Goal: Task Accomplishment & Management: Complete application form

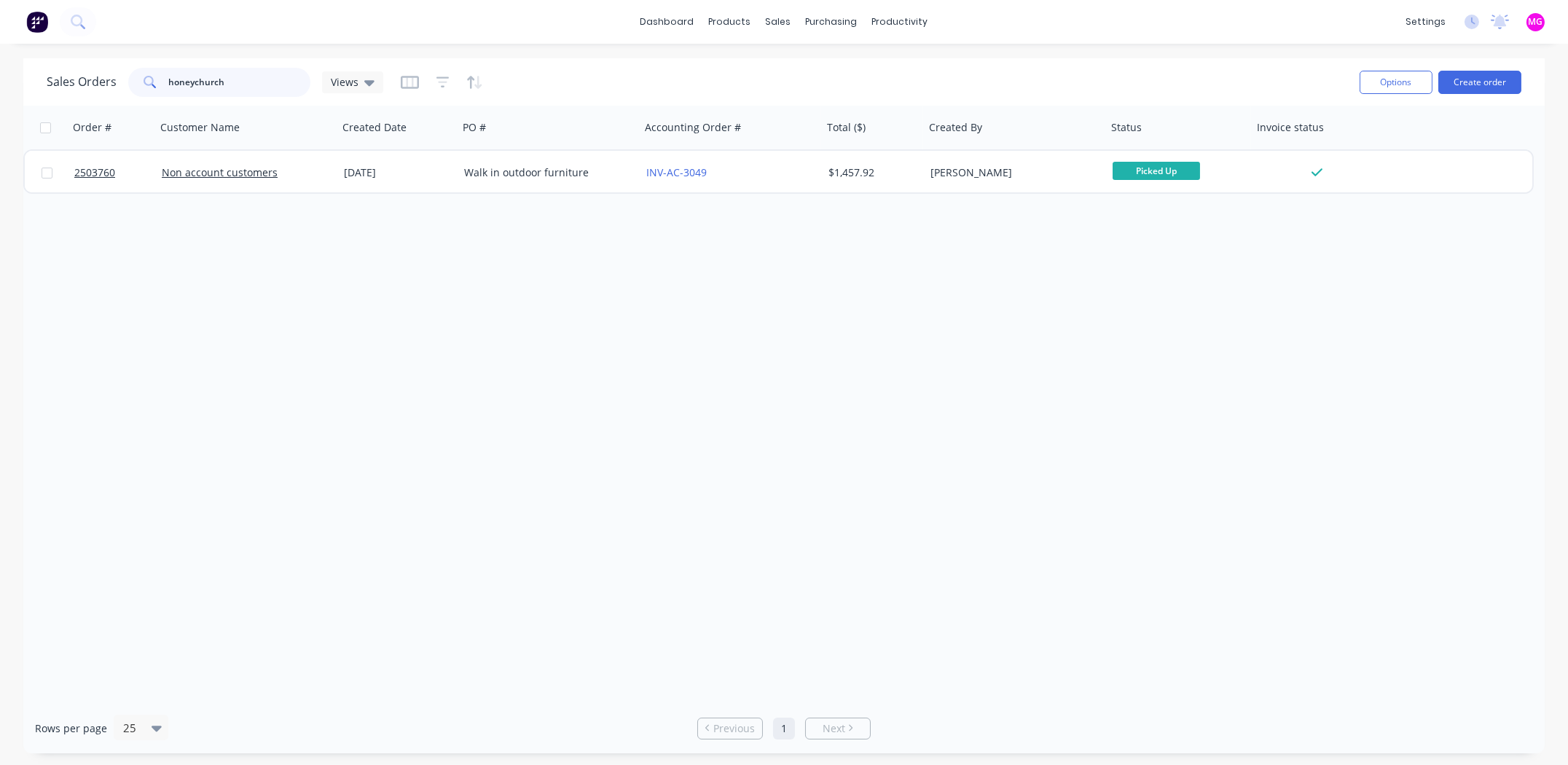
click at [248, 80] on input "honeychurch" at bounding box center [240, 82] width 142 height 29
type input "cumming brothers"
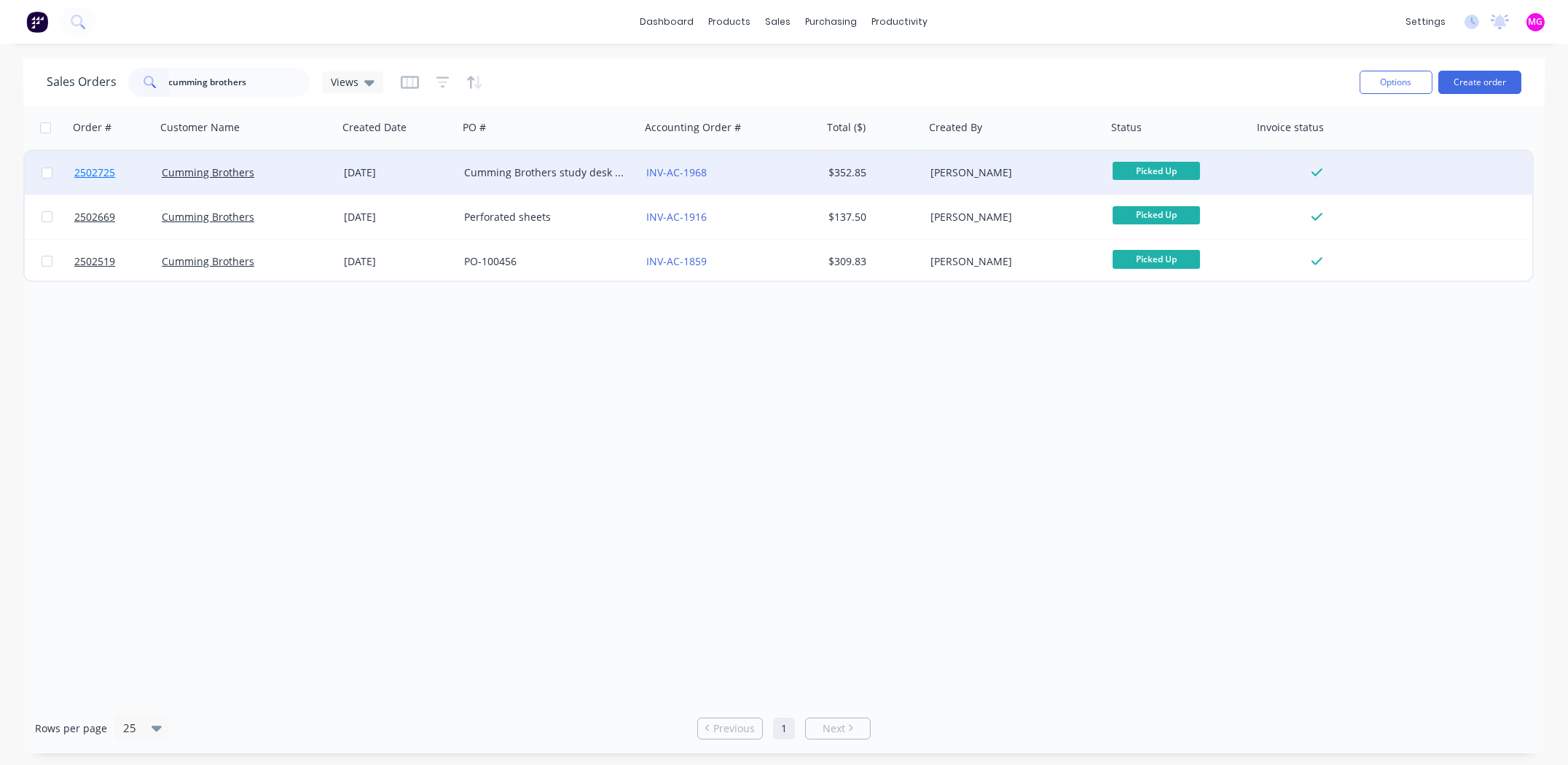
click at [91, 169] on span "2502725" at bounding box center [94, 173] width 40 height 15
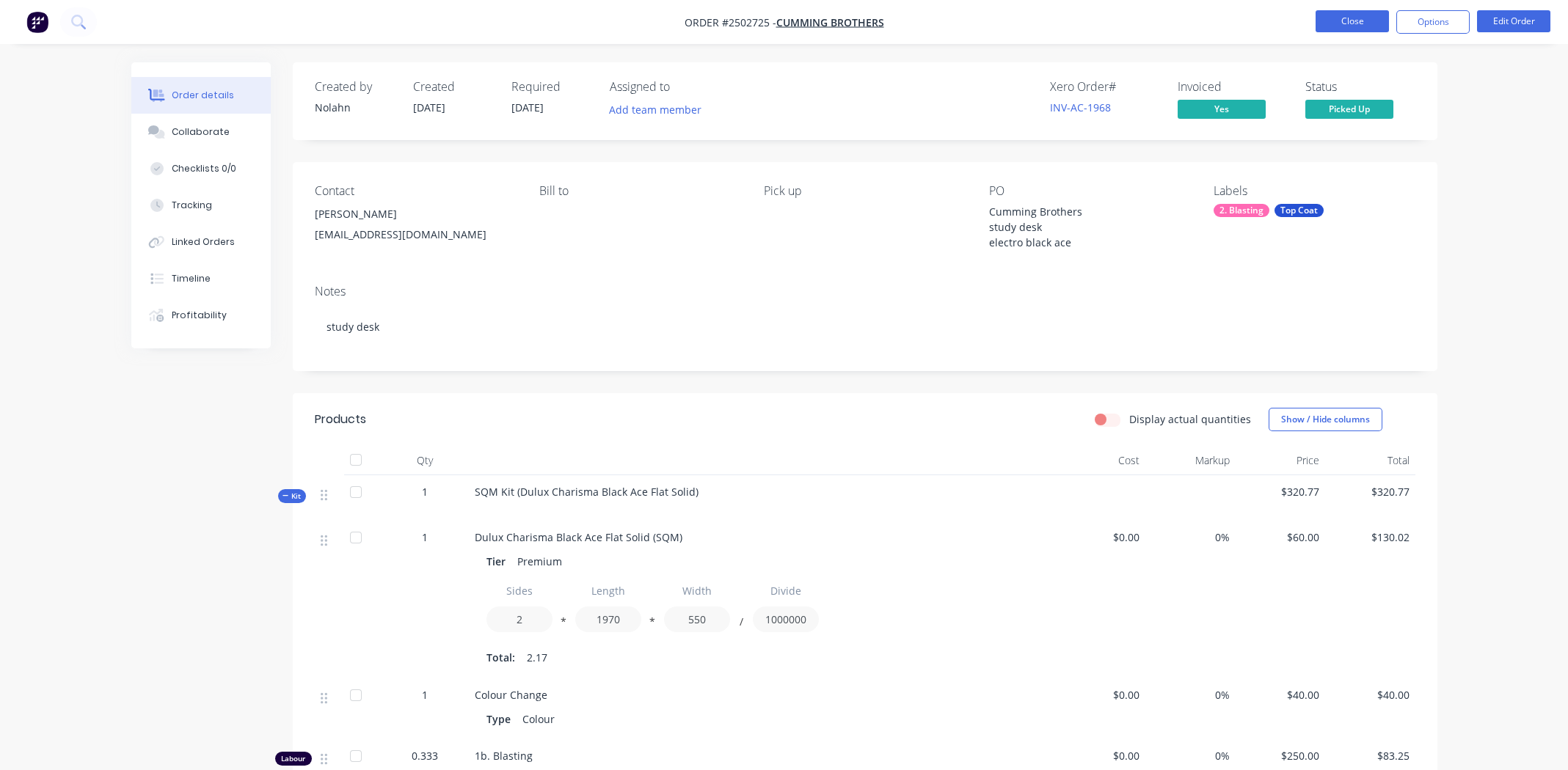
click at [1340, 16] on button "Close" at bounding box center [1352, 21] width 73 height 22
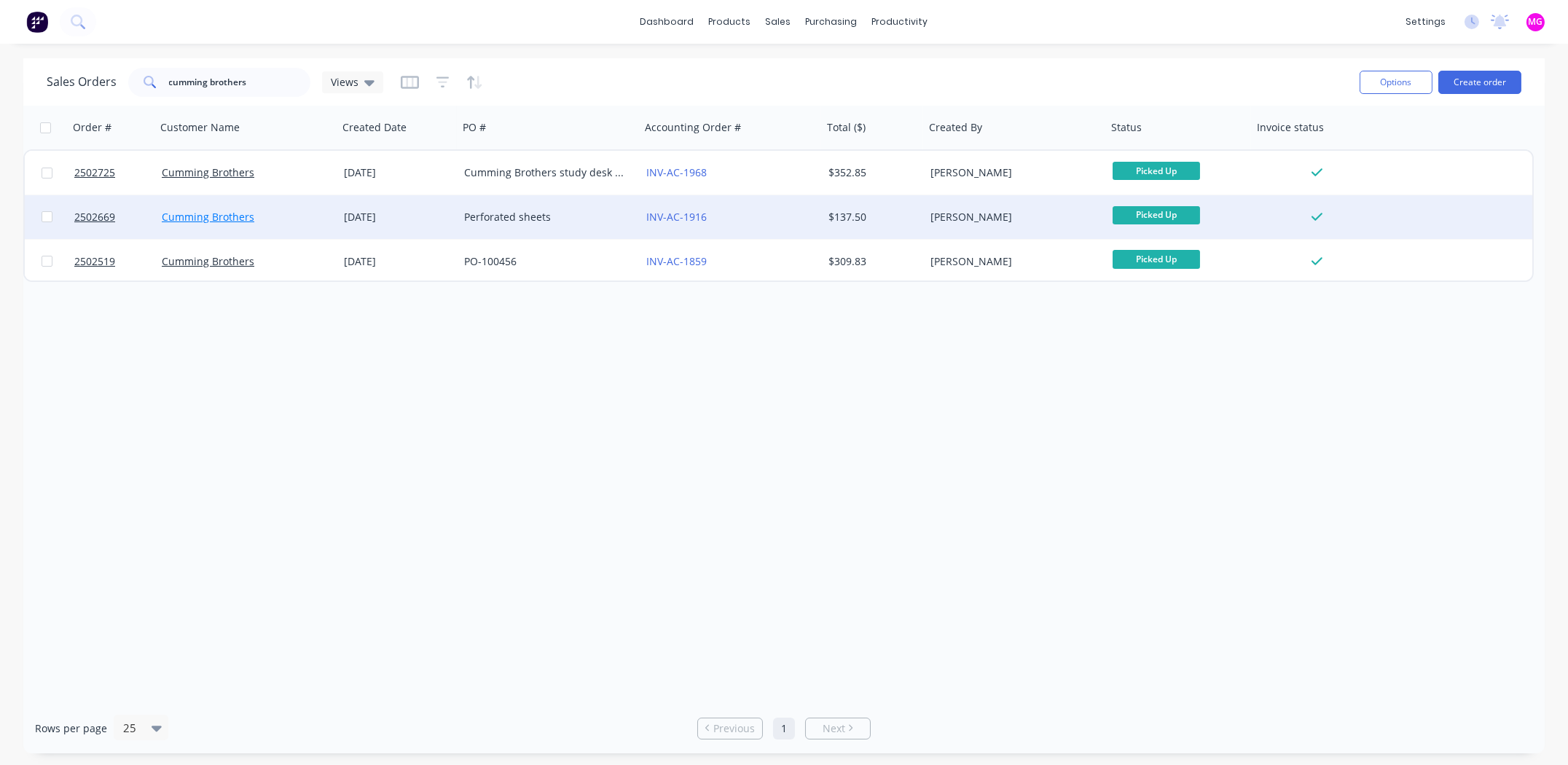
click at [204, 214] on link "Cumming Brothers" at bounding box center [208, 216] width 93 height 14
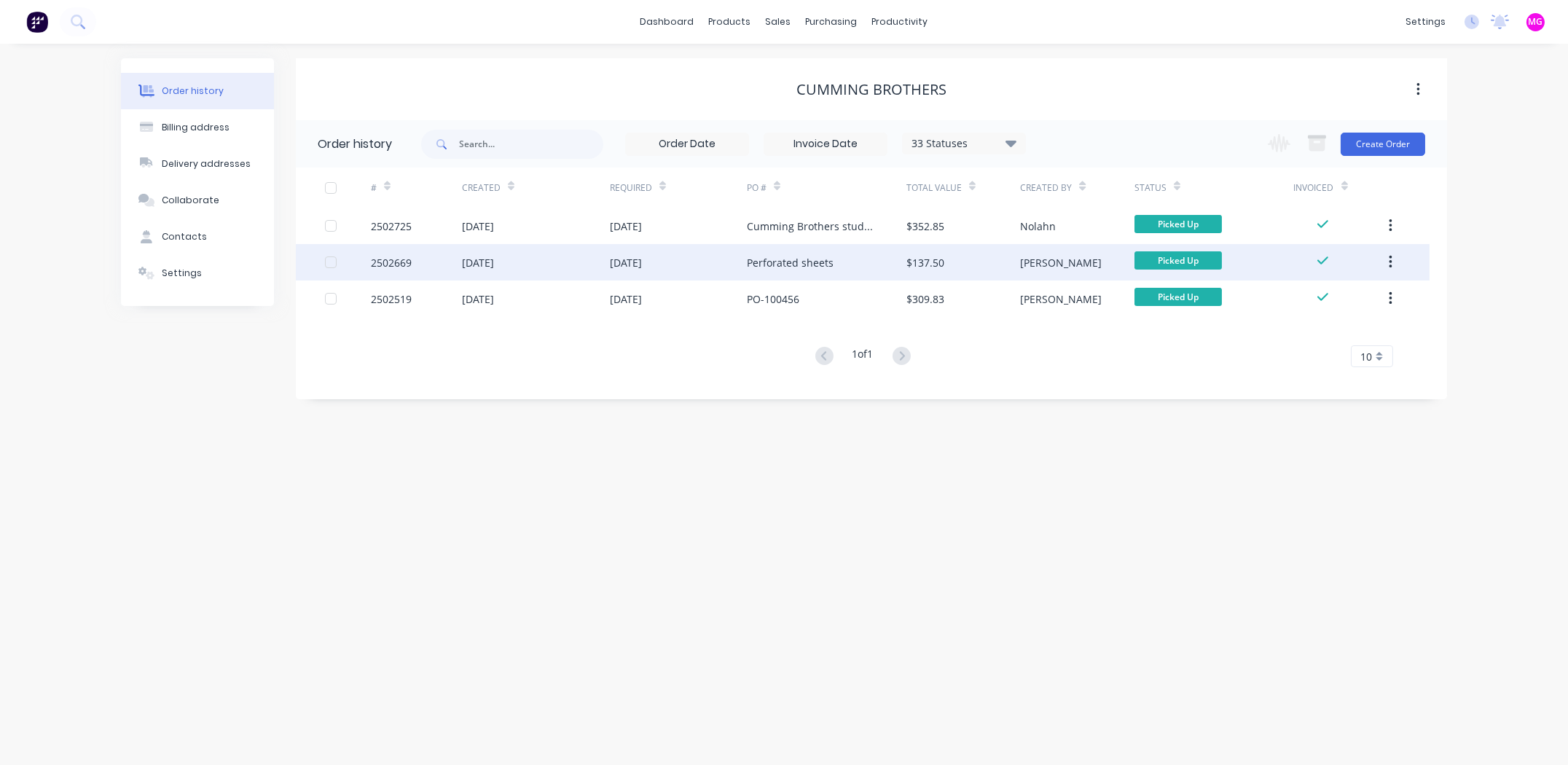
click at [407, 257] on div "2502669" at bounding box center [391, 263] width 40 height 15
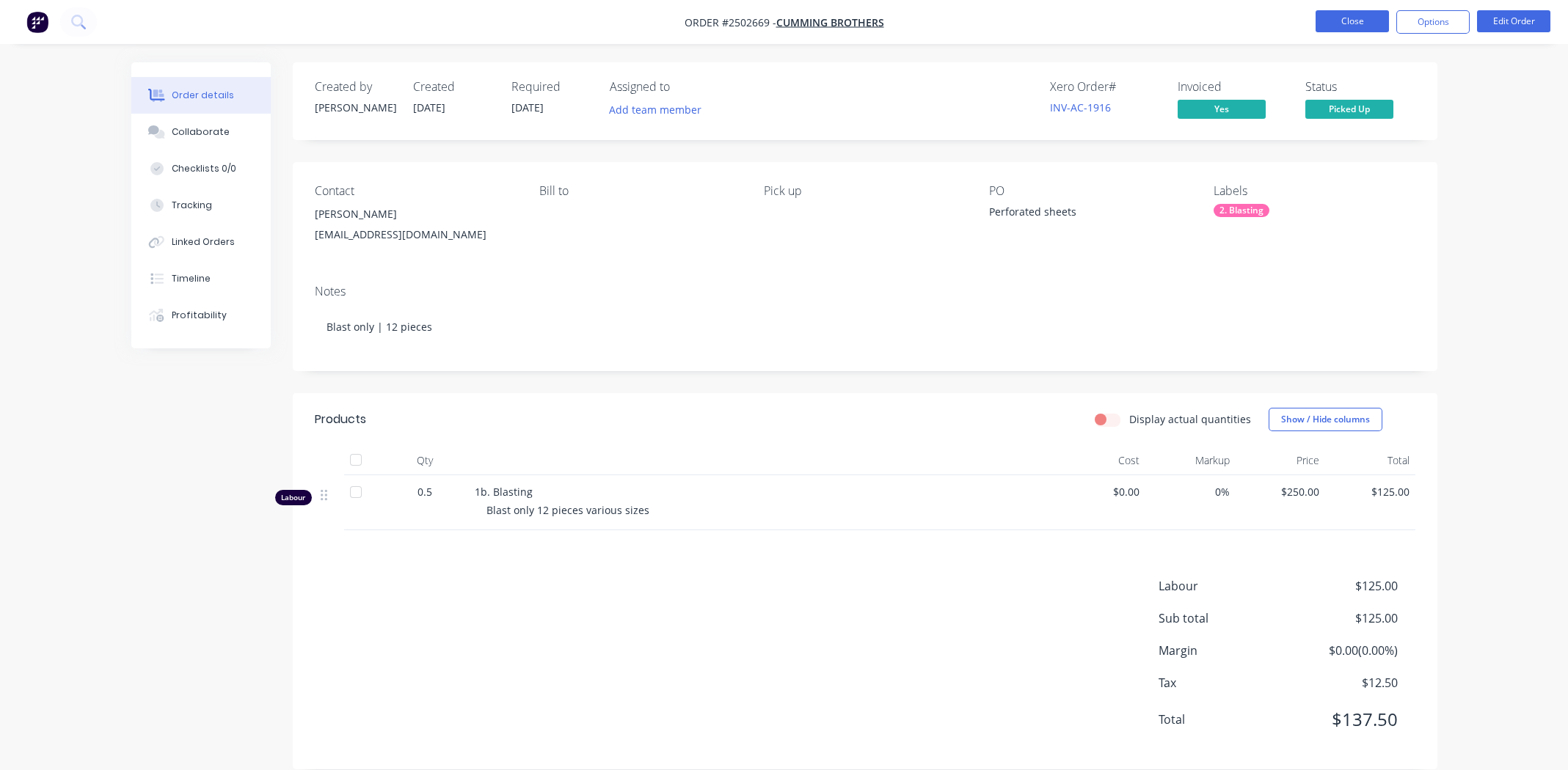
click at [1334, 23] on button "Close" at bounding box center [1352, 21] width 73 height 22
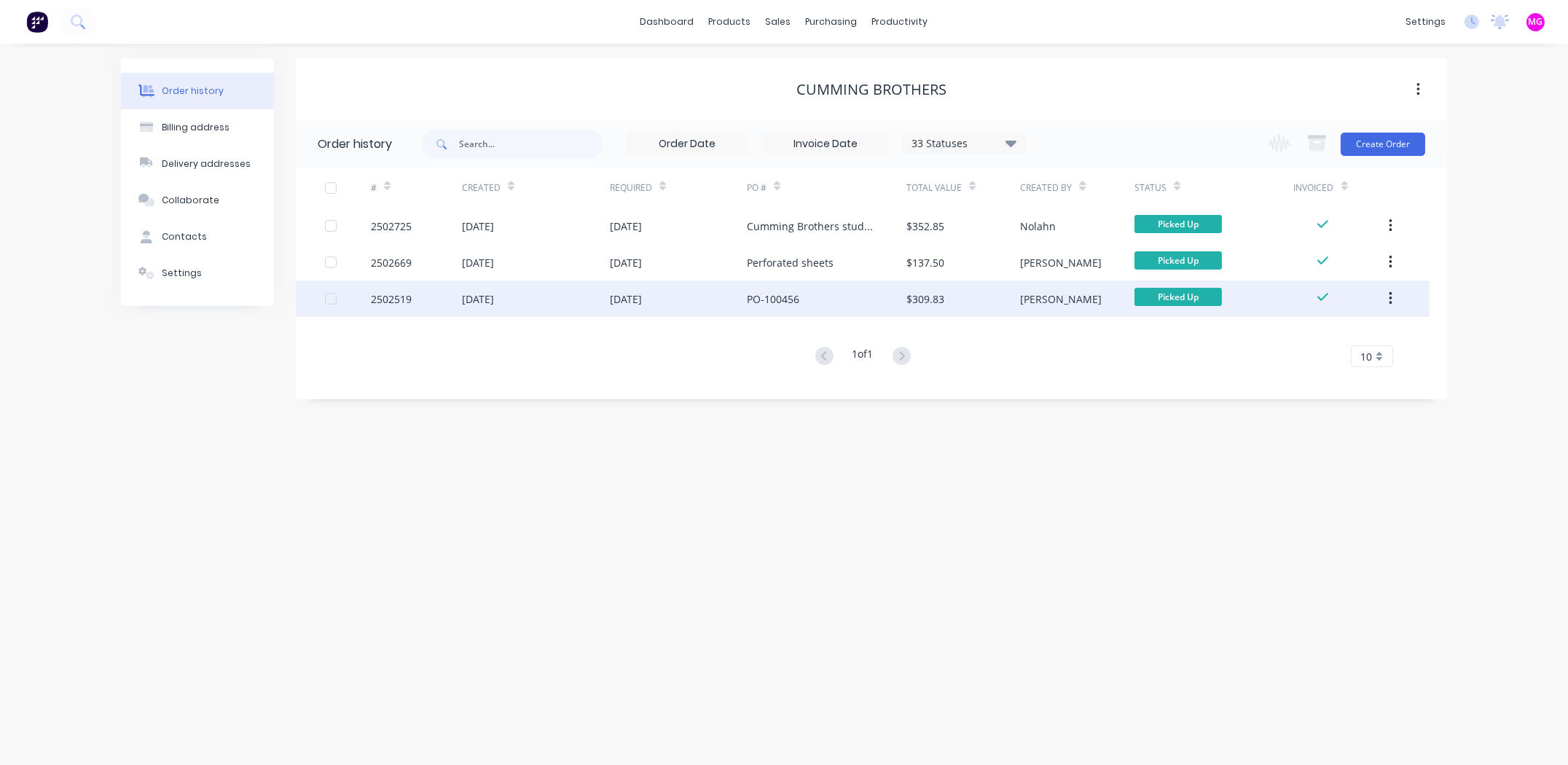
click at [394, 294] on div "2502519" at bounding box center [391, 299] width 40 height 15
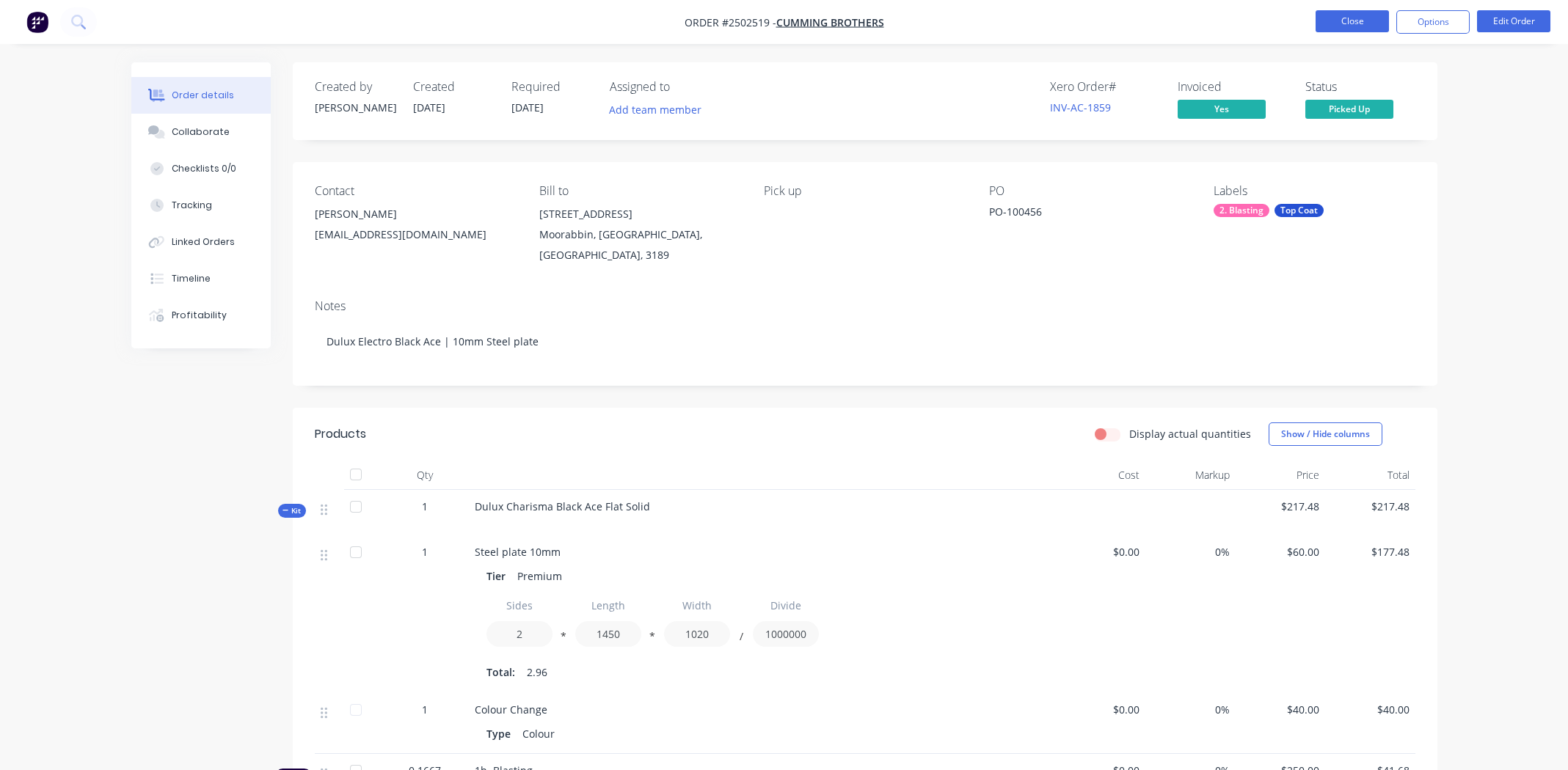
click at [1339, 17] on button "Close" at bounding box center [1352, 21] width 73 height 22
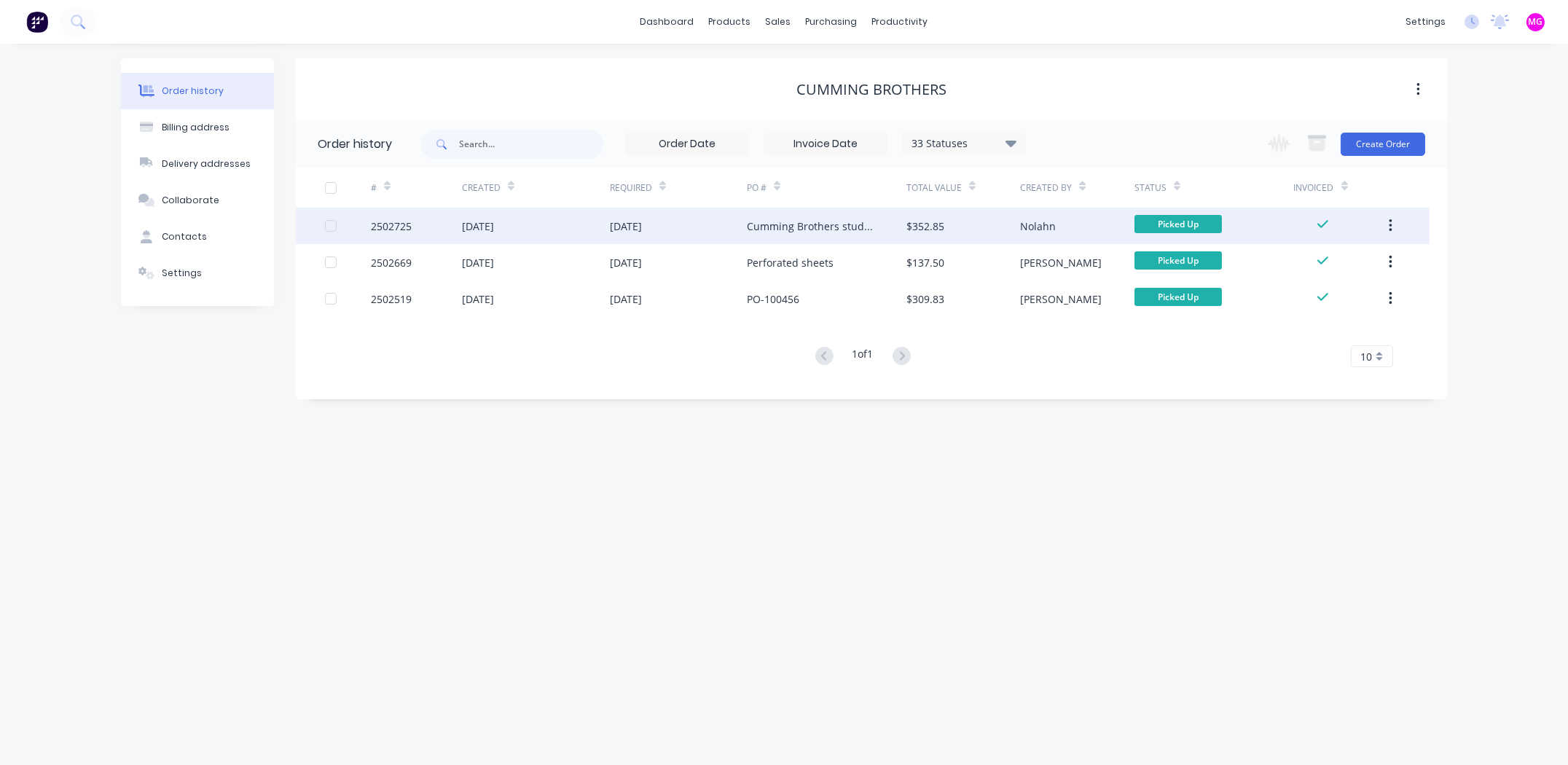
click at [405, 222] on div "2502725" at bounding box center [391, 226] width 40 height 15
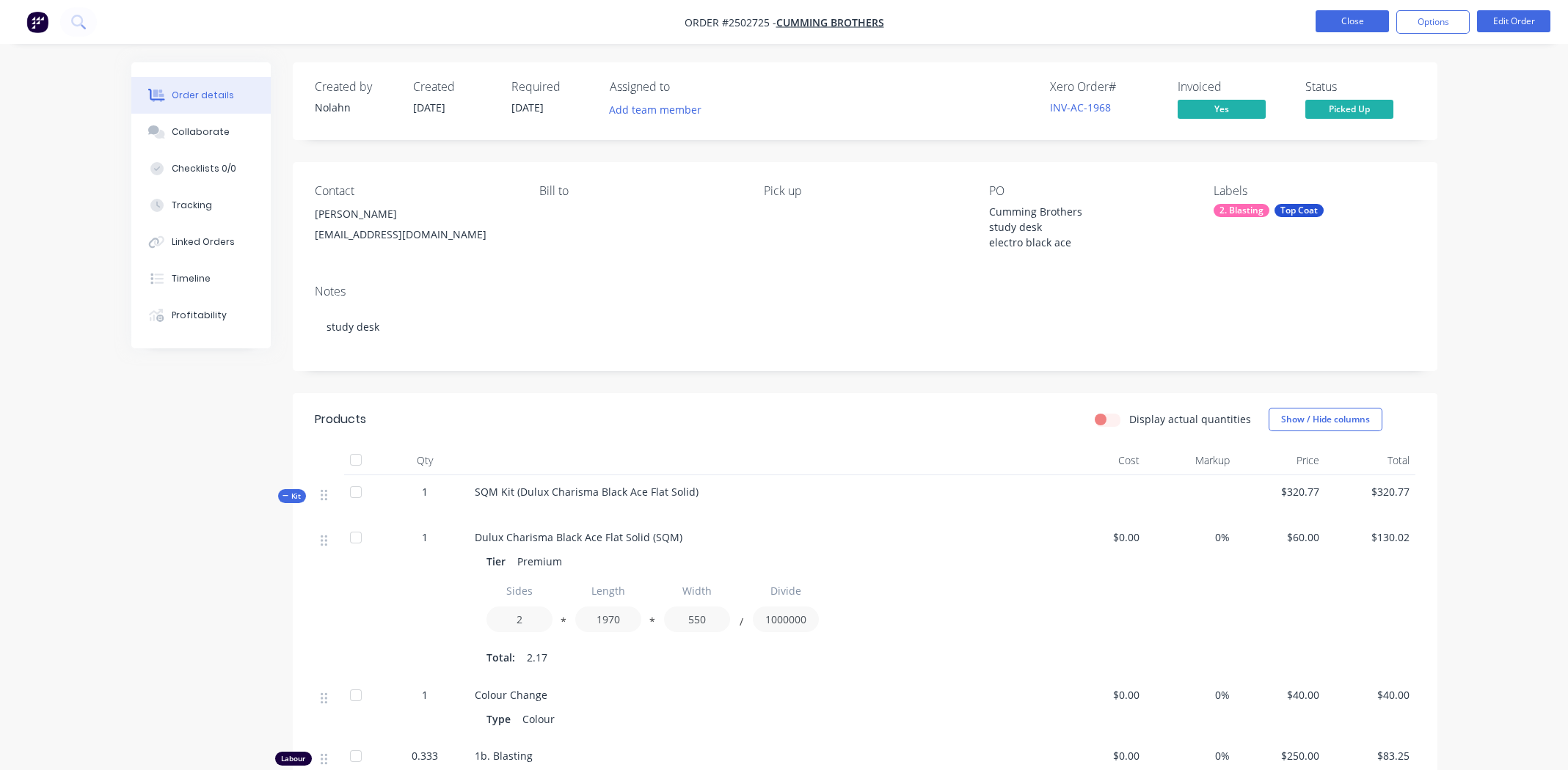
click at [1353, 23] on button "Close" at bounding box center [1352, 21] width 73 height 22
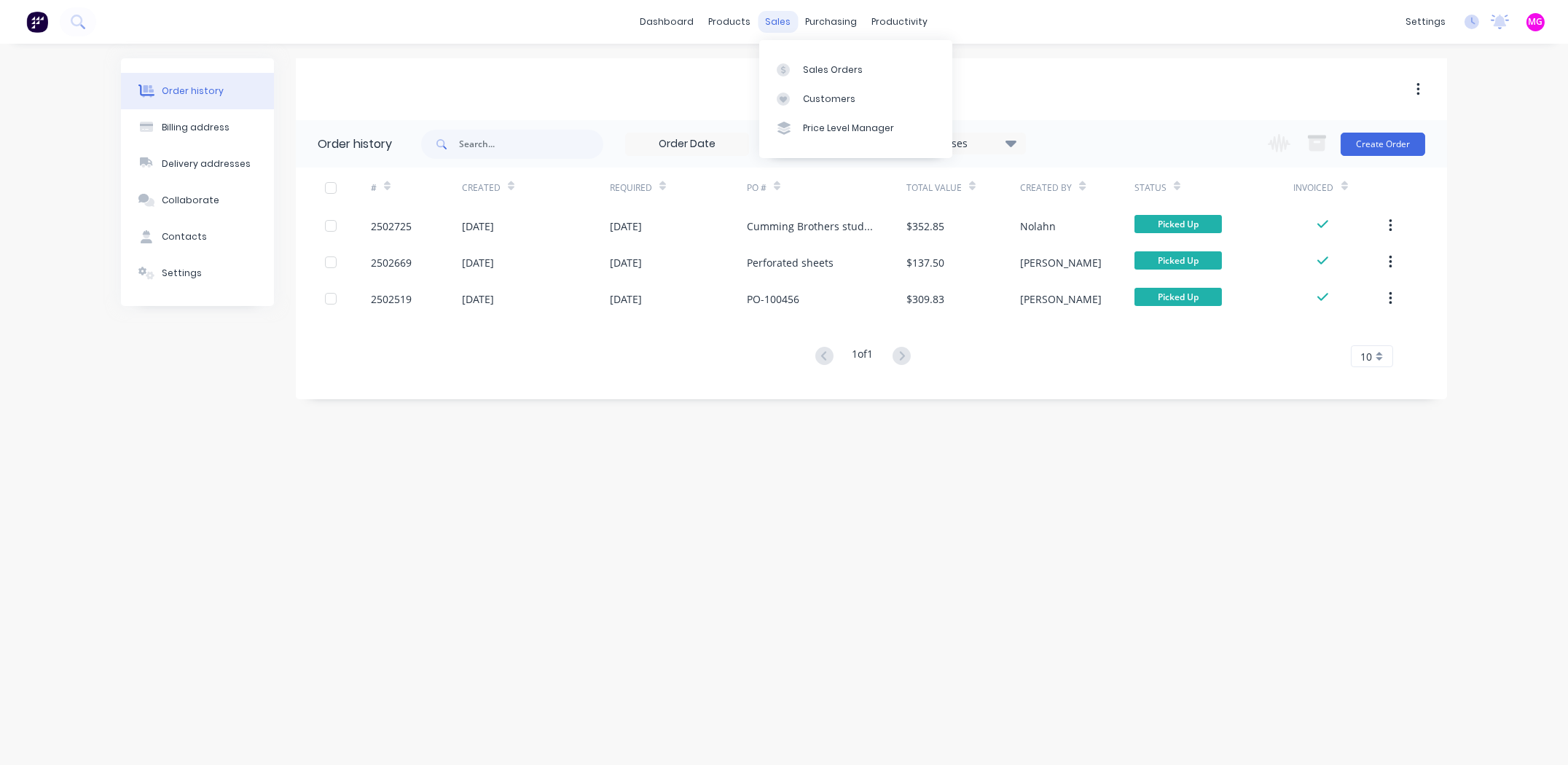
click at [782, 19] on div "sales" at bounding box center [778, 22] width 40 height 22
click at [843, 71] on div "Sales Orders" at bounding box center [833, 70] width 60 height 13
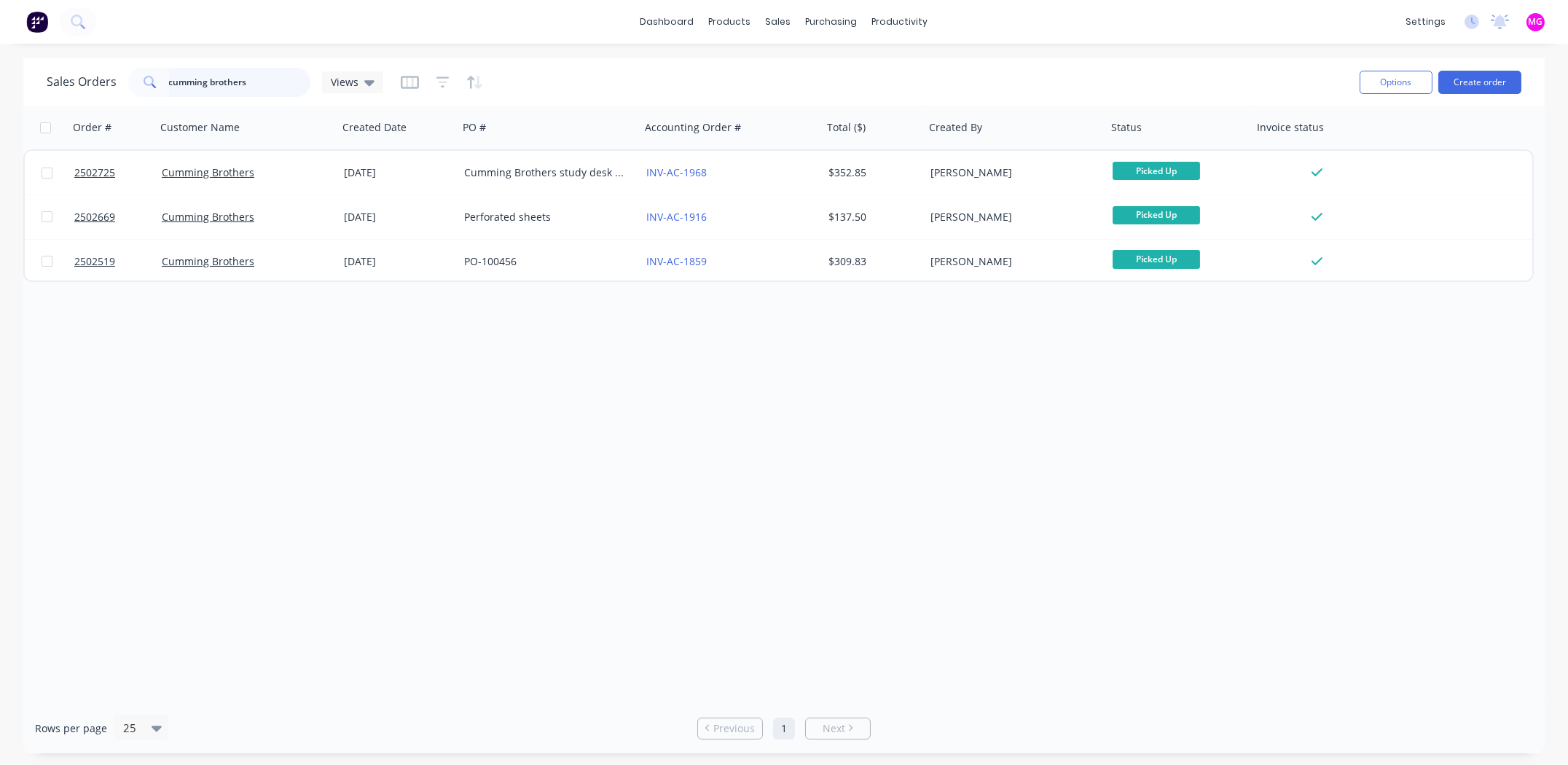
click at [268, 88] on input "cumming brothers" at bounding box center [240, 82] width 142 height 29
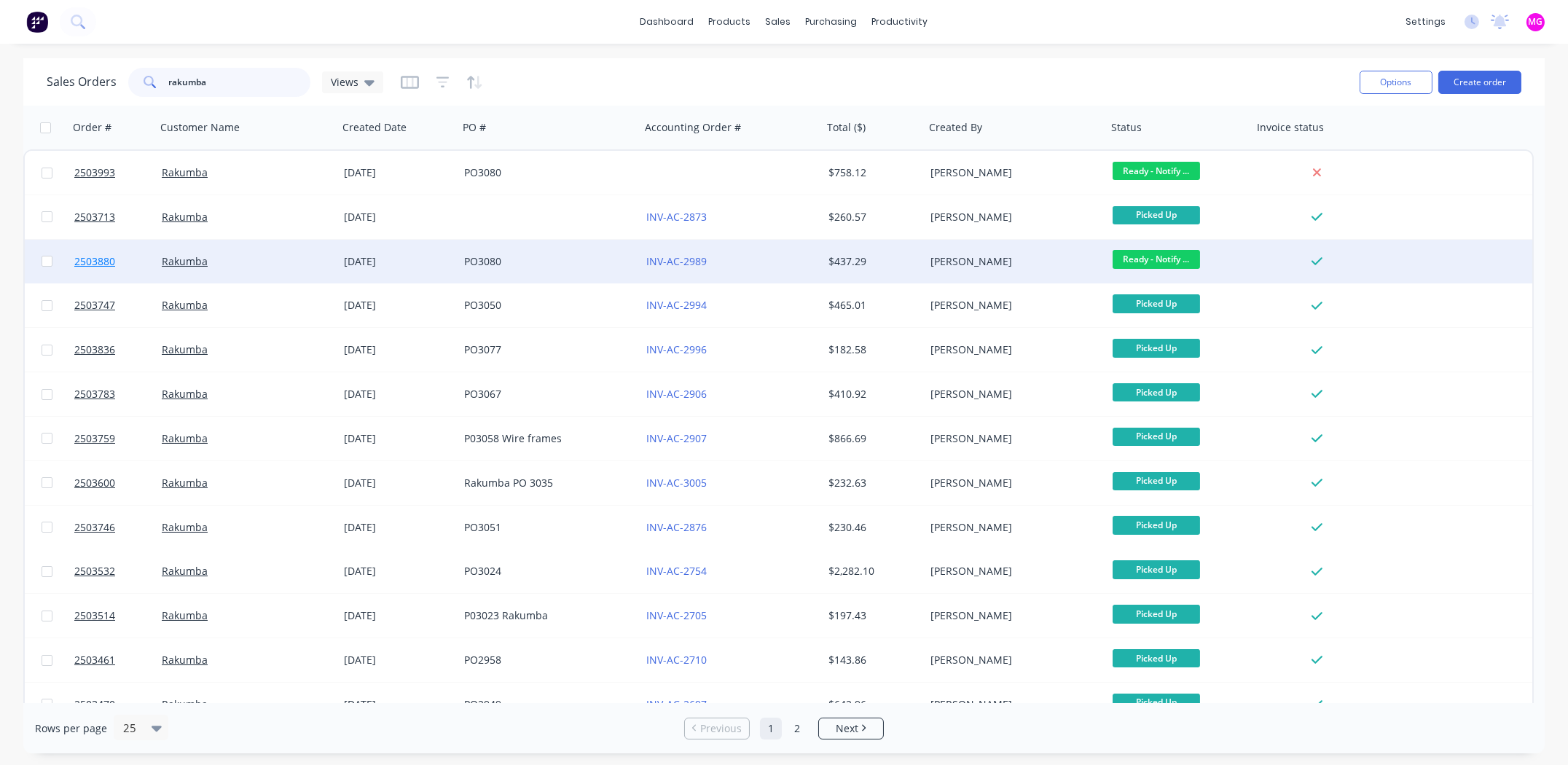
type input "rakumba"
click at [92, 260] on span "2503880" at bounding box center [94, 262] width 40 height 15
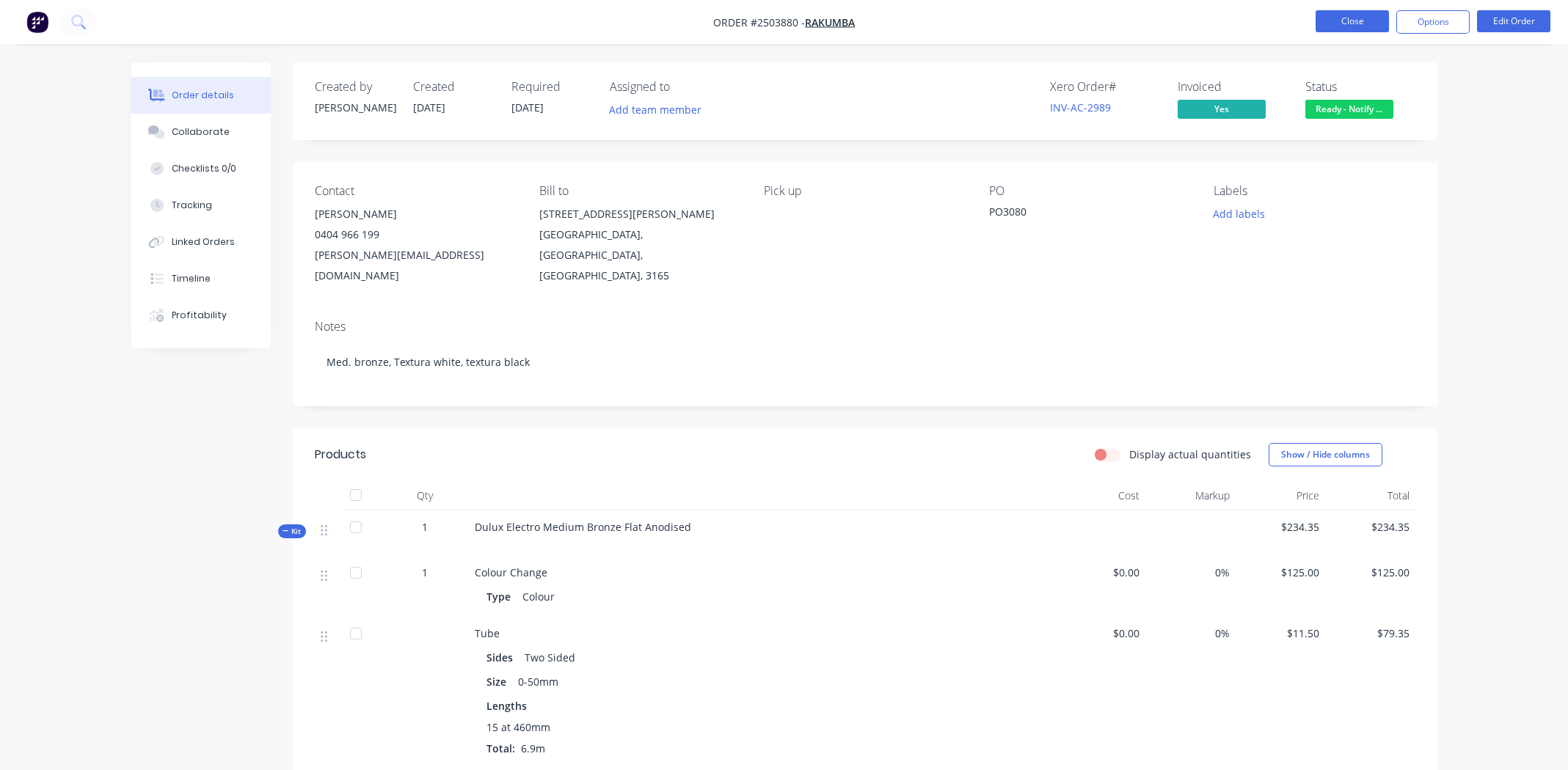
click at [1341, 16] on button "Close" at bounding box center [1352, 21] width 73 height 22
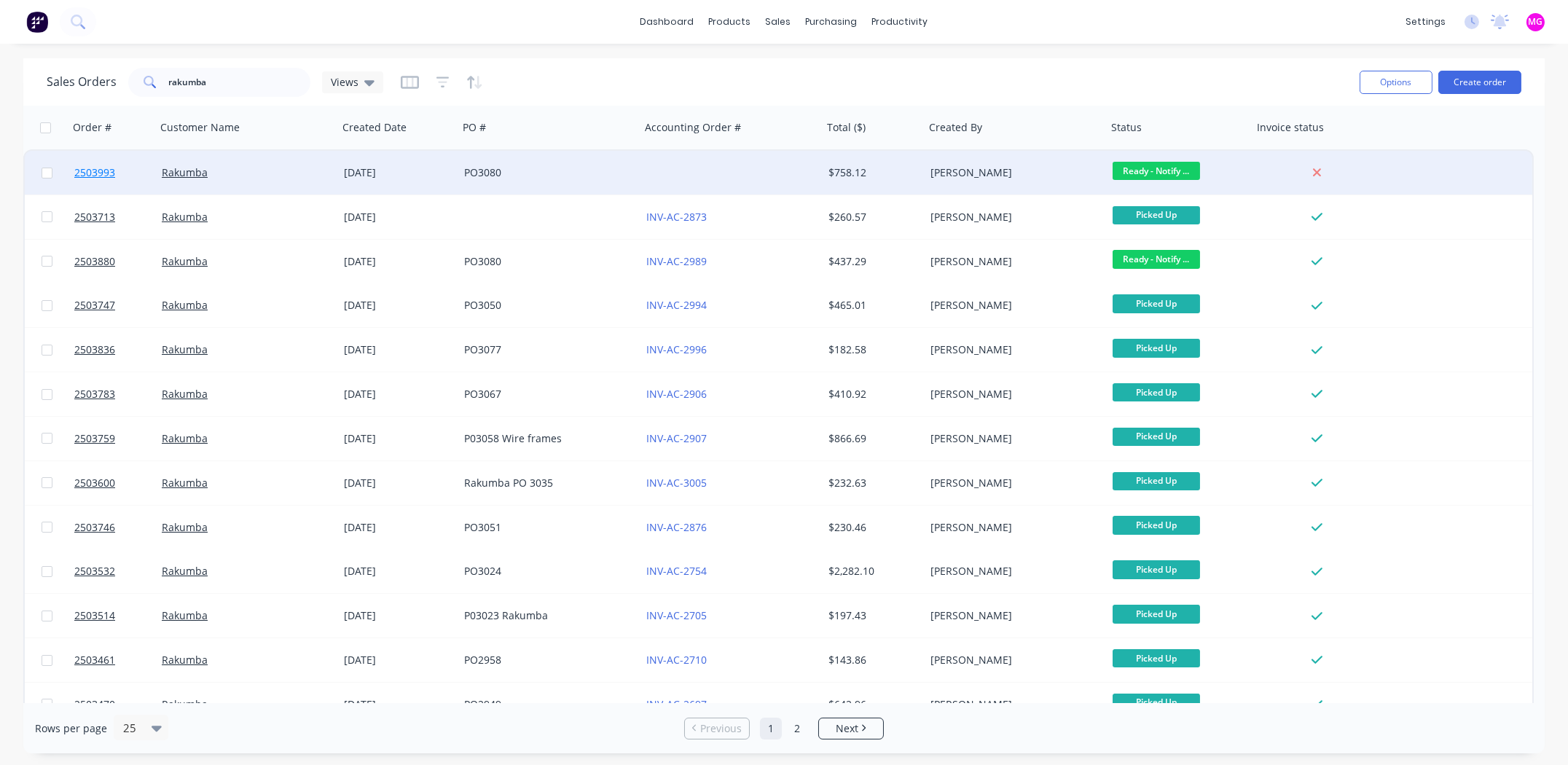
click at [110, 171] on span "2503993" at bounding box center [94, 173] width 40 height 15
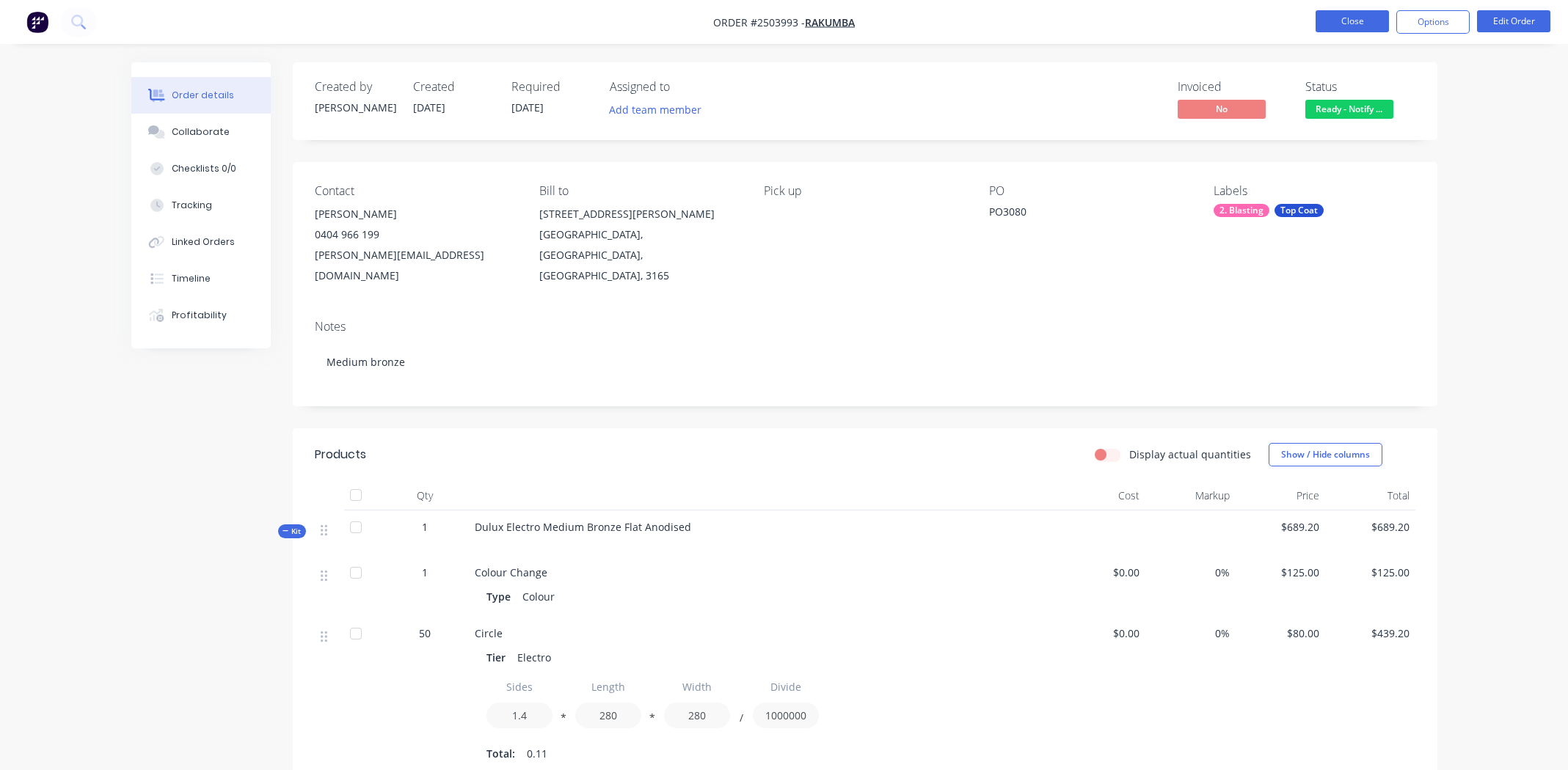
click at [1353, 16] on button "Close" at bounding box center [1352, 21] width 73 height 22
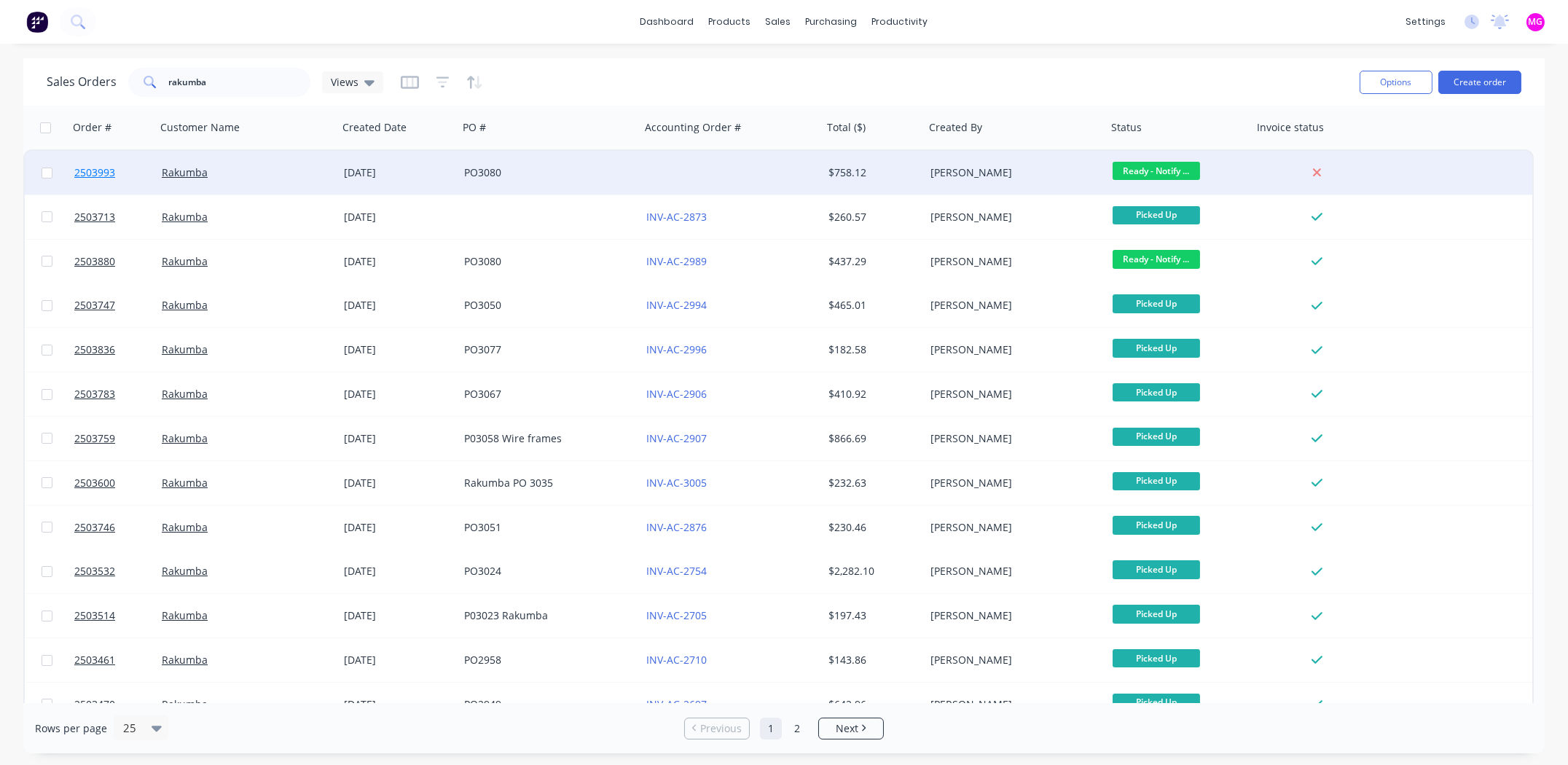
click at [87, 172] on span "2503993" at bounding box center [94, 173] width 40 height 15
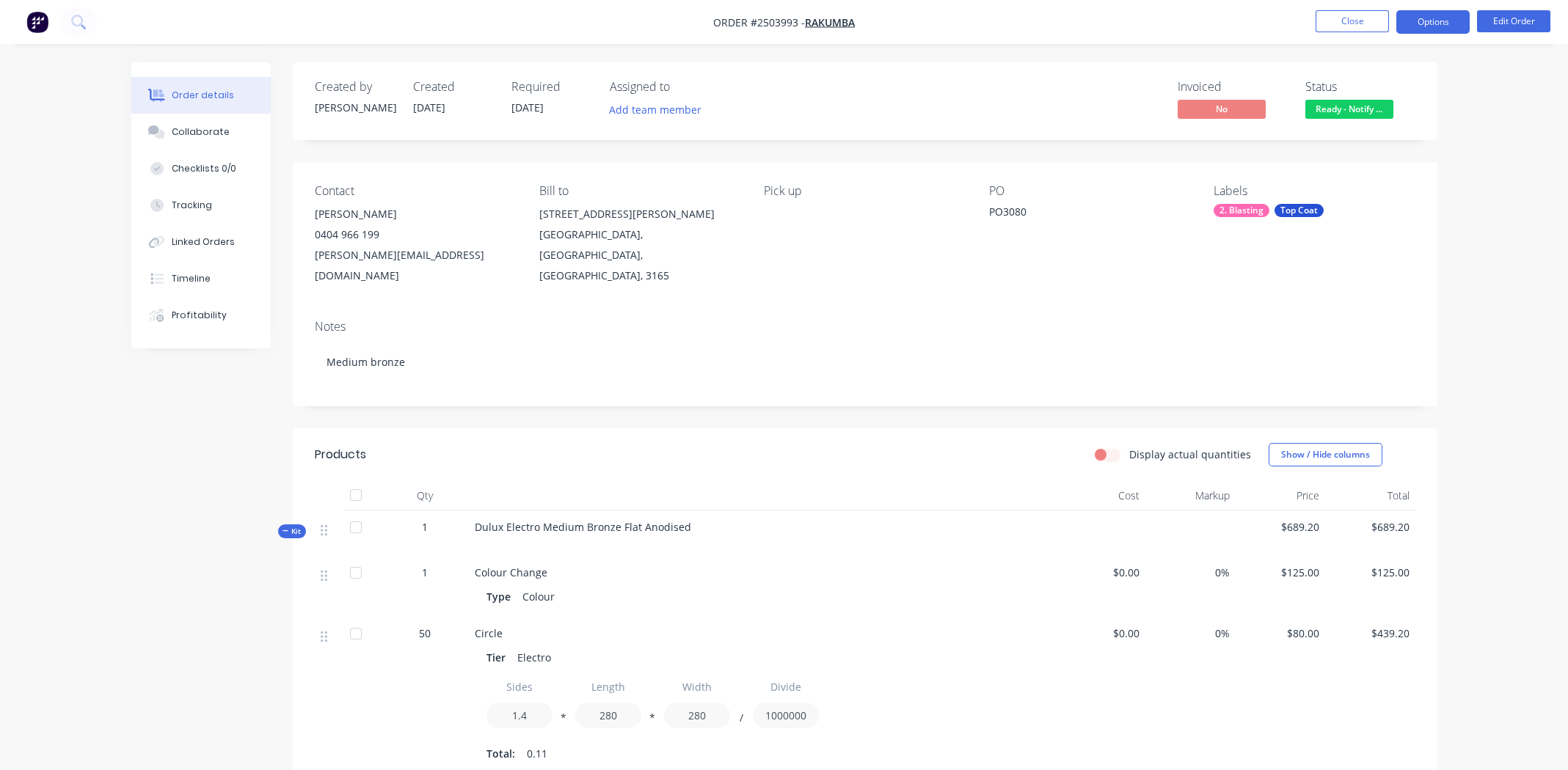
click at [1435, 20] on button "Options" at bounding box center [1432, 22] width 73 height 24
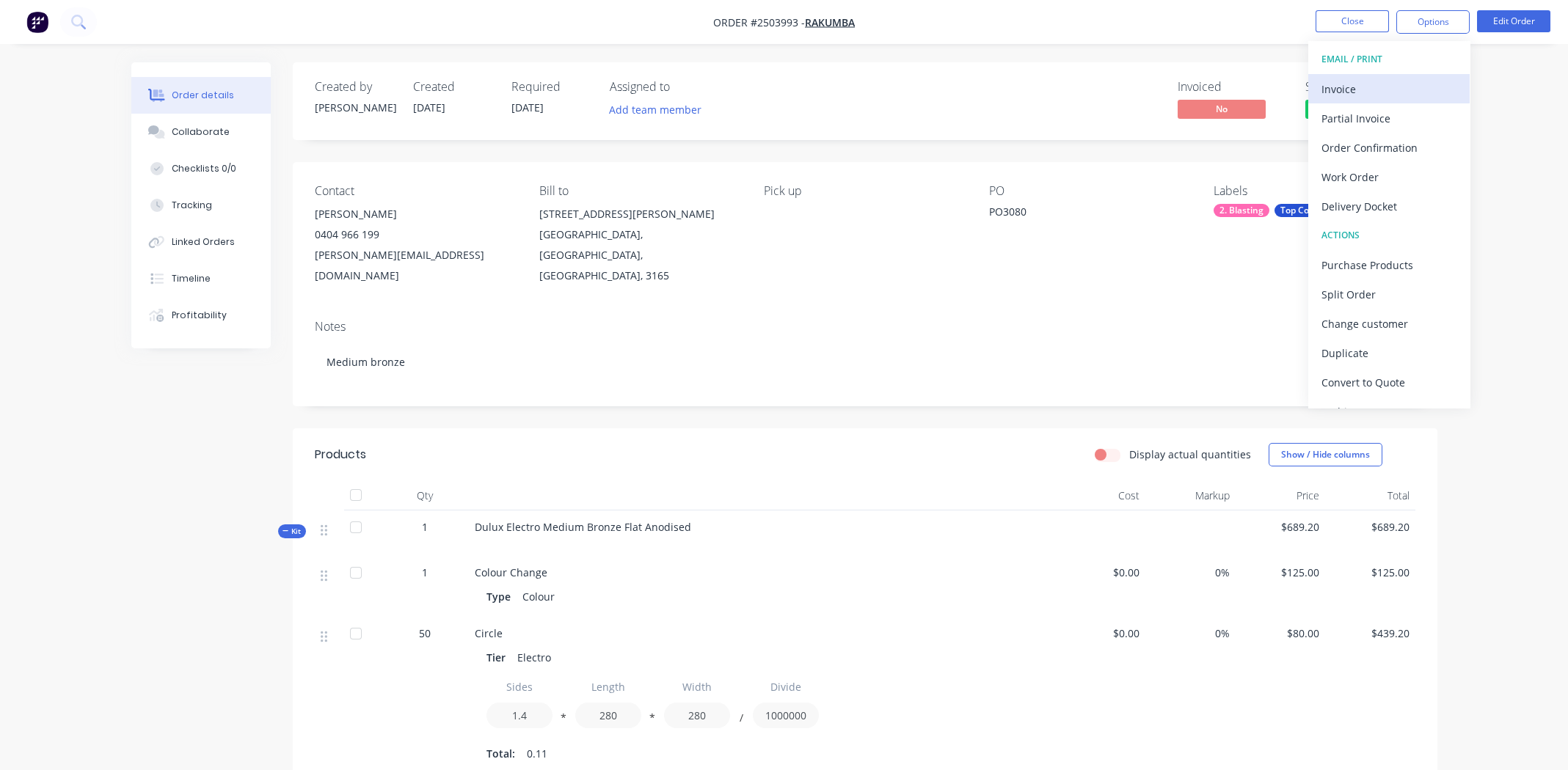
click at [1378, 76] on button "Invoice" at bounding box center [1389, 89] width 161 height 30
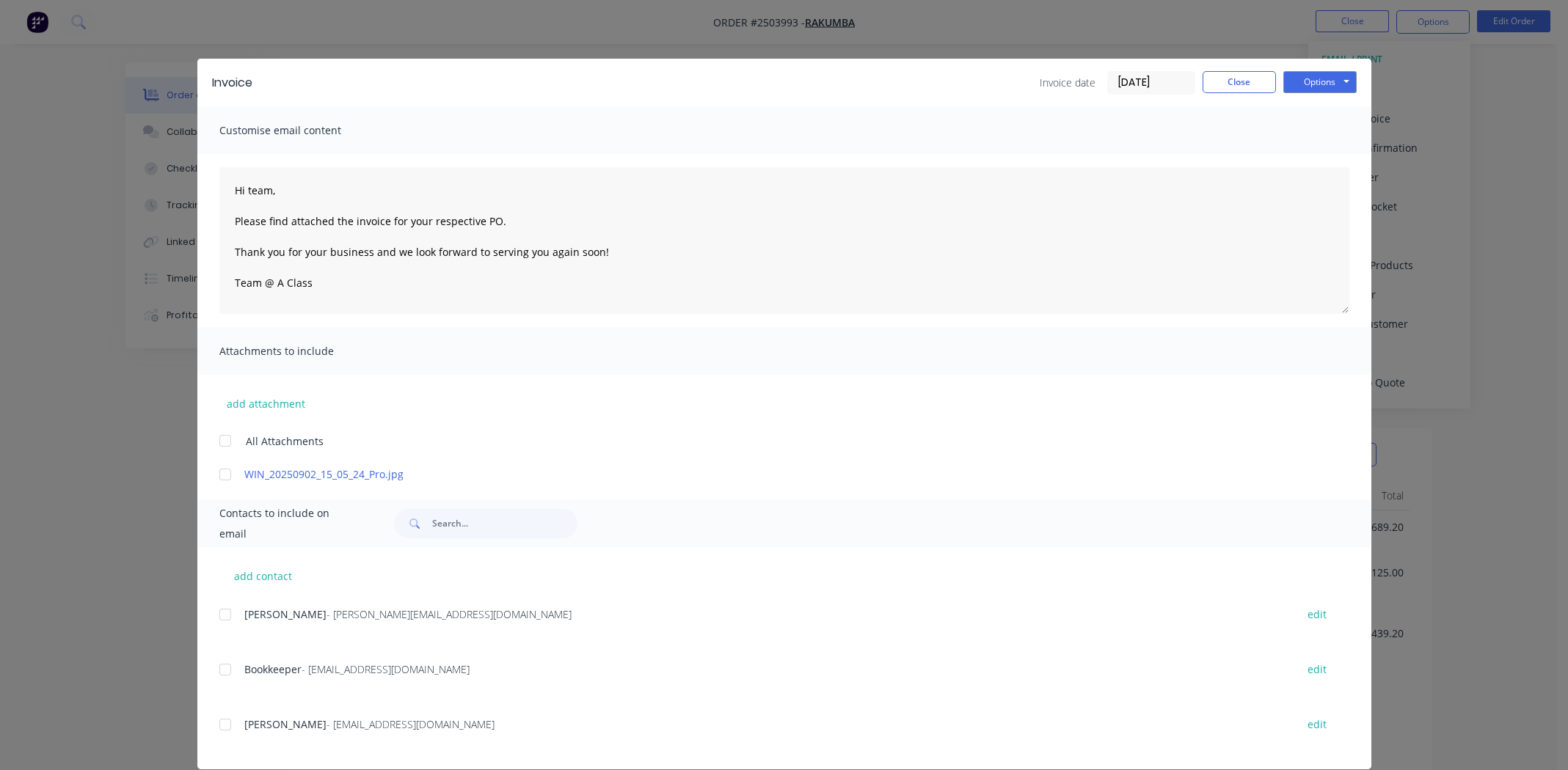
click at [219, 668] on div at bounding box center [225, 670] width 30 height 30
click at [214, 476] on div at bounding box center [225, 475] width 30 height 30
click at [1307, 79] on button "Options" at bounding box center [1320, 82] width 73 height 22
click at [1321, 156] on button "Email" at bounding box center [1330, 156] width 94 height 24
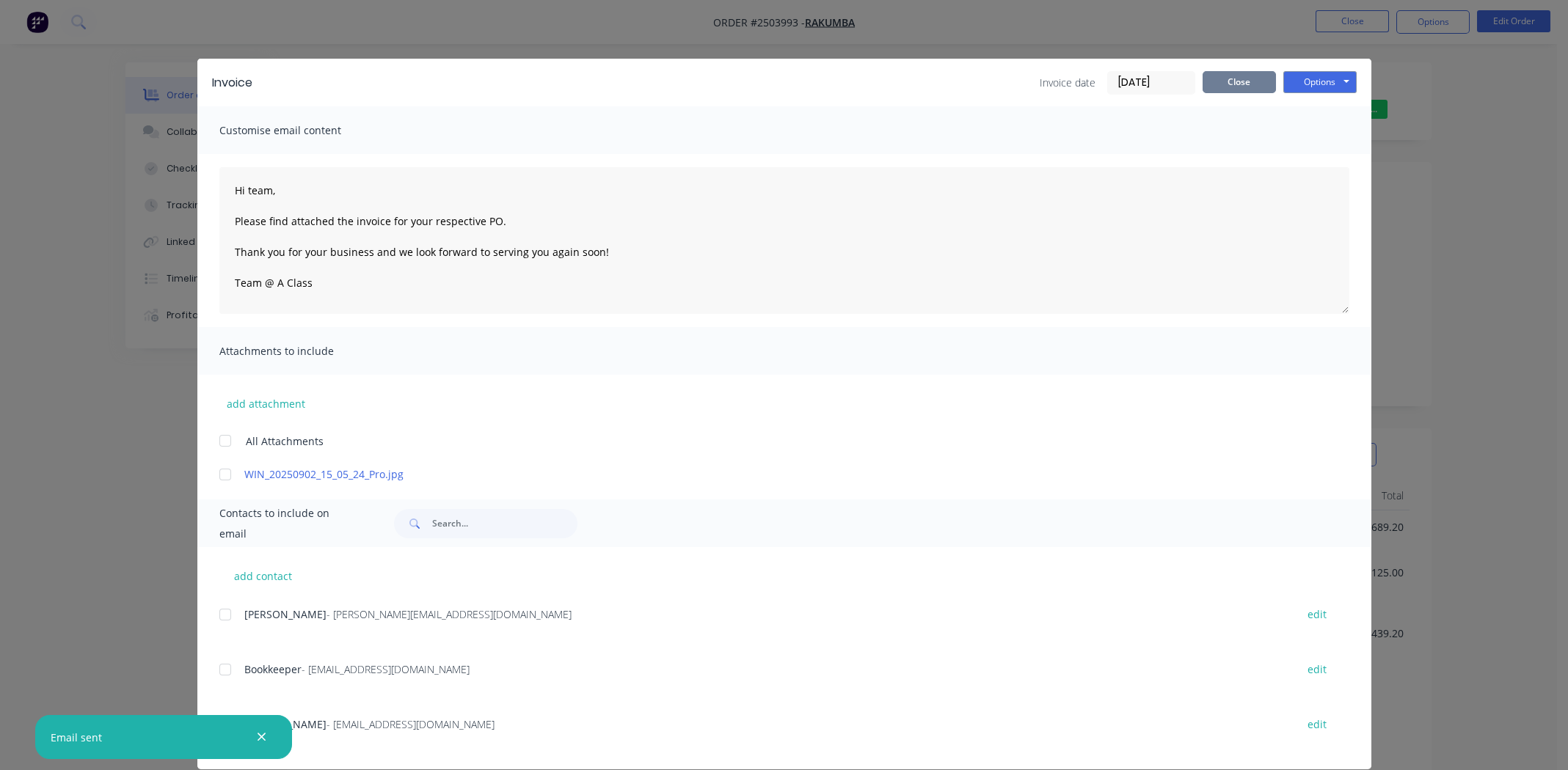
click at [1213, 81] on button "Close" at bounding box center [1239, 82] width 73 height 22
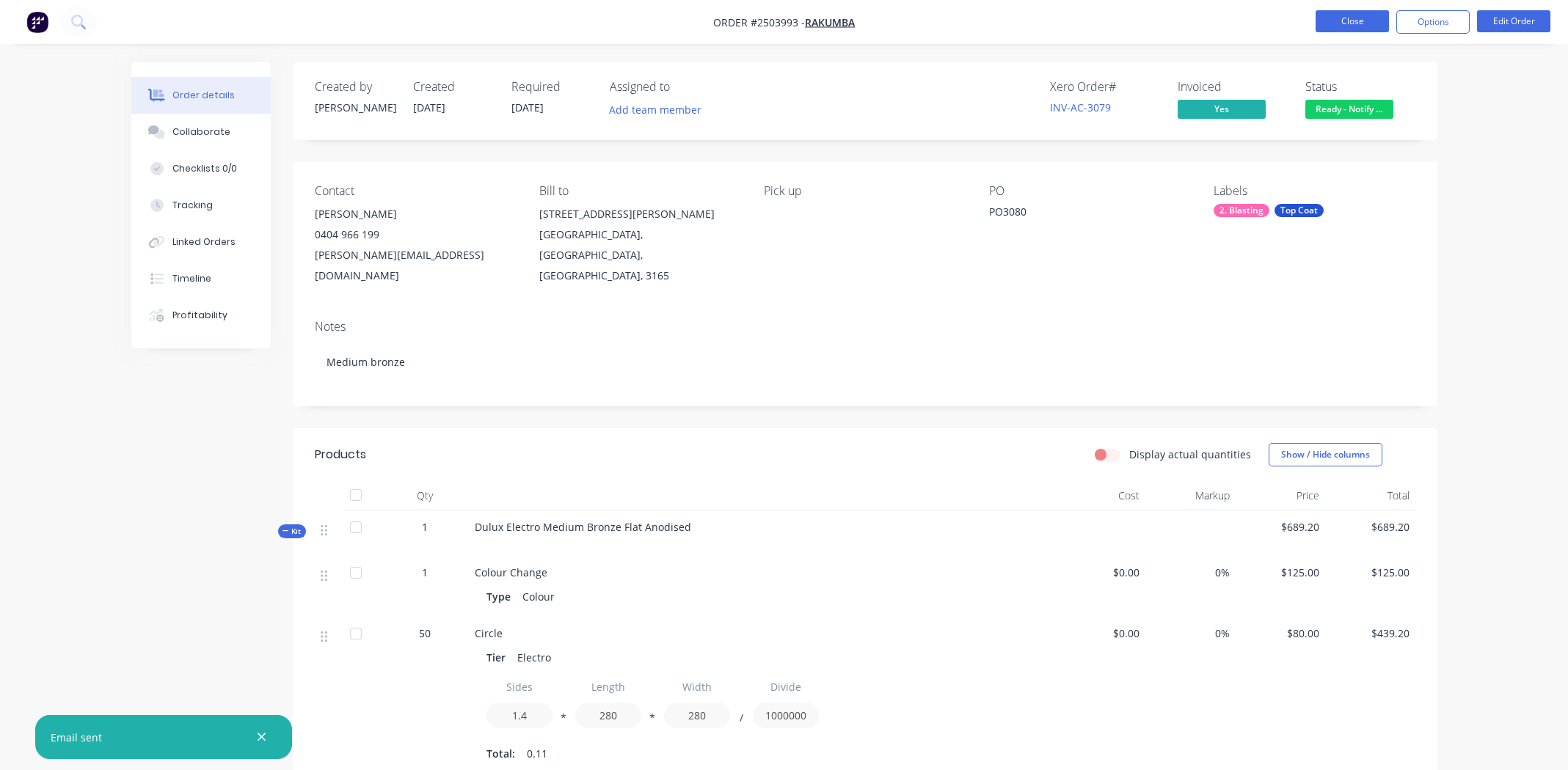
click at [1343, 19] on button "Close" at bounding box center [1352, 21] width 73 height 22
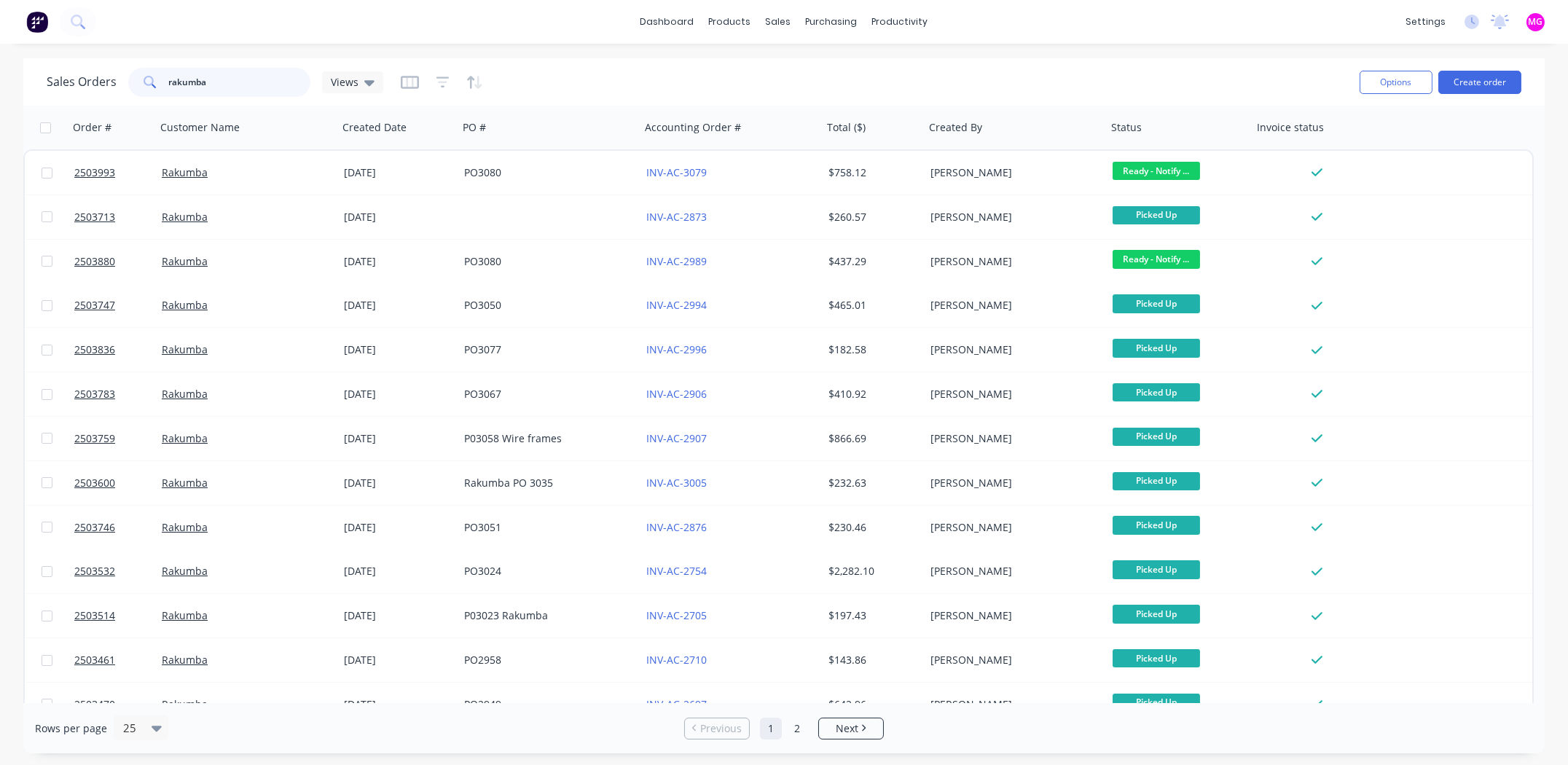
click at [232, 76] on input "rakumba" at bounding box center [240, 82] width 142 height 29
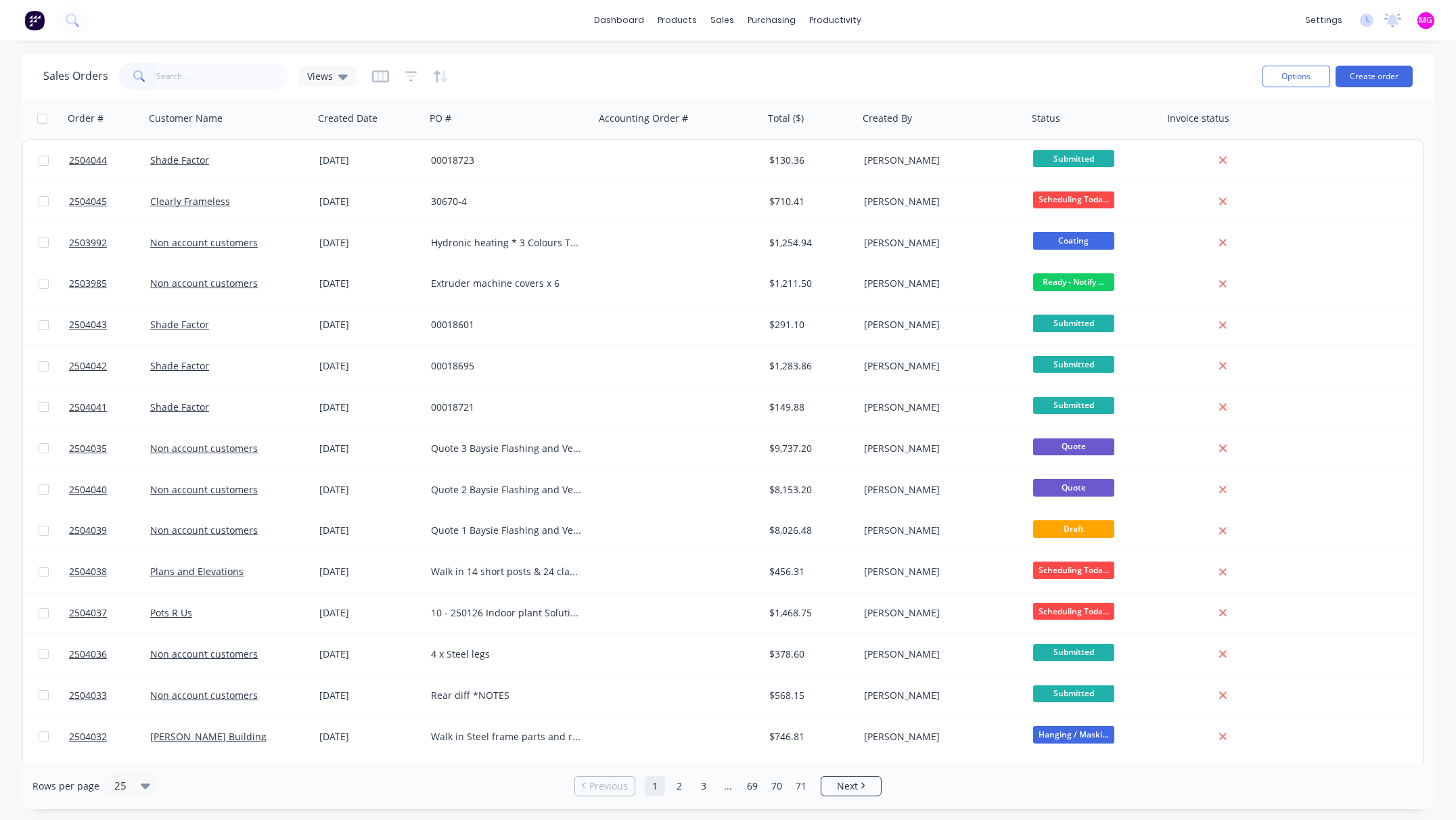
click at [927, 8] on div "dashboard products sales purchasing productivity dashboard products Product Cat…" at bounding box center [728, 20] width 1456 height 40
click at [520, 23] on div "dashboard products sales purchasing productivity dashboard products Product Cat…" at bounding box center [728, 20] width 1456 height 40
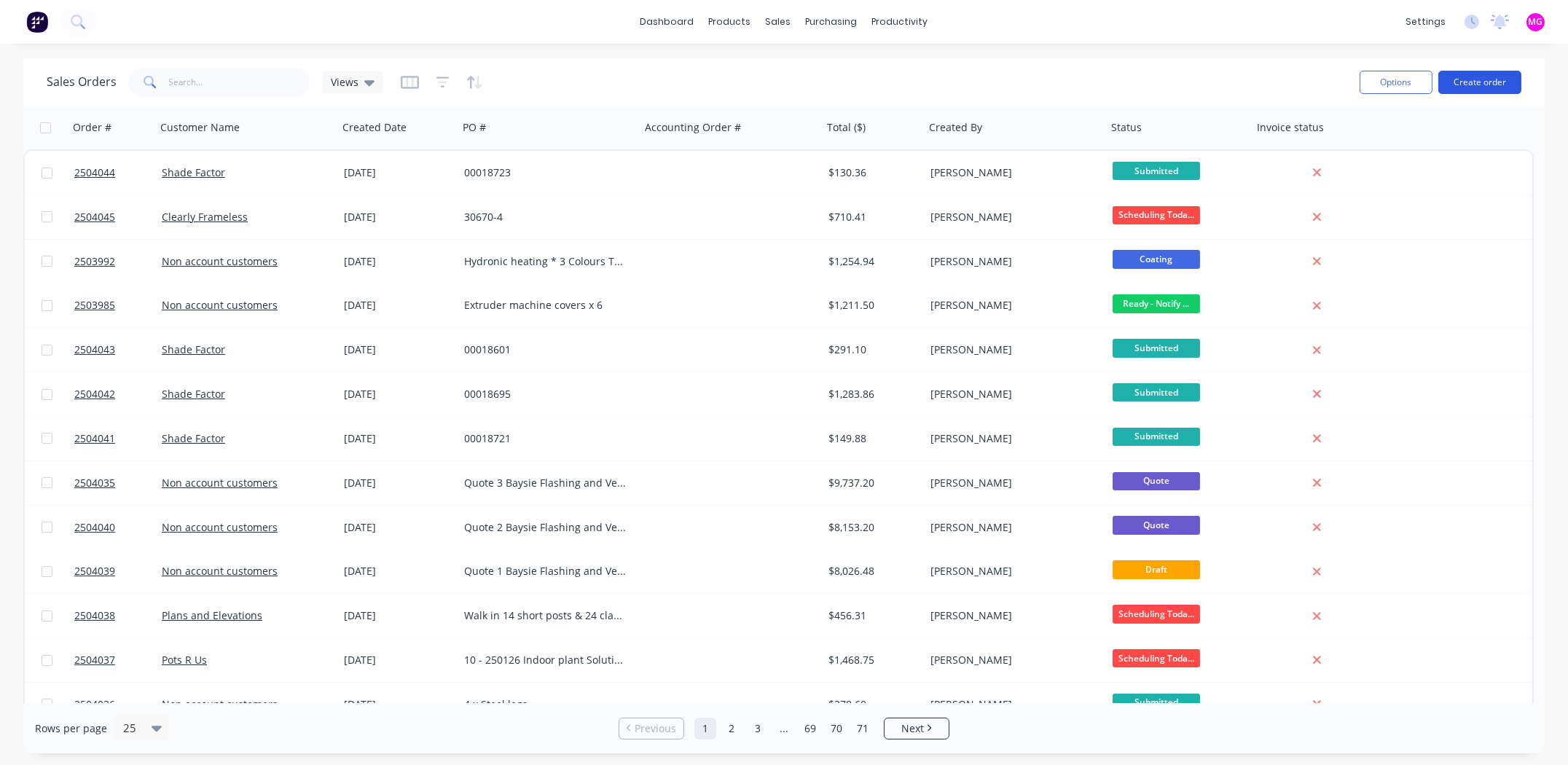
click at [1476, 84] on button "Create order" at bounding box center [1479, 82] width 83 height 24
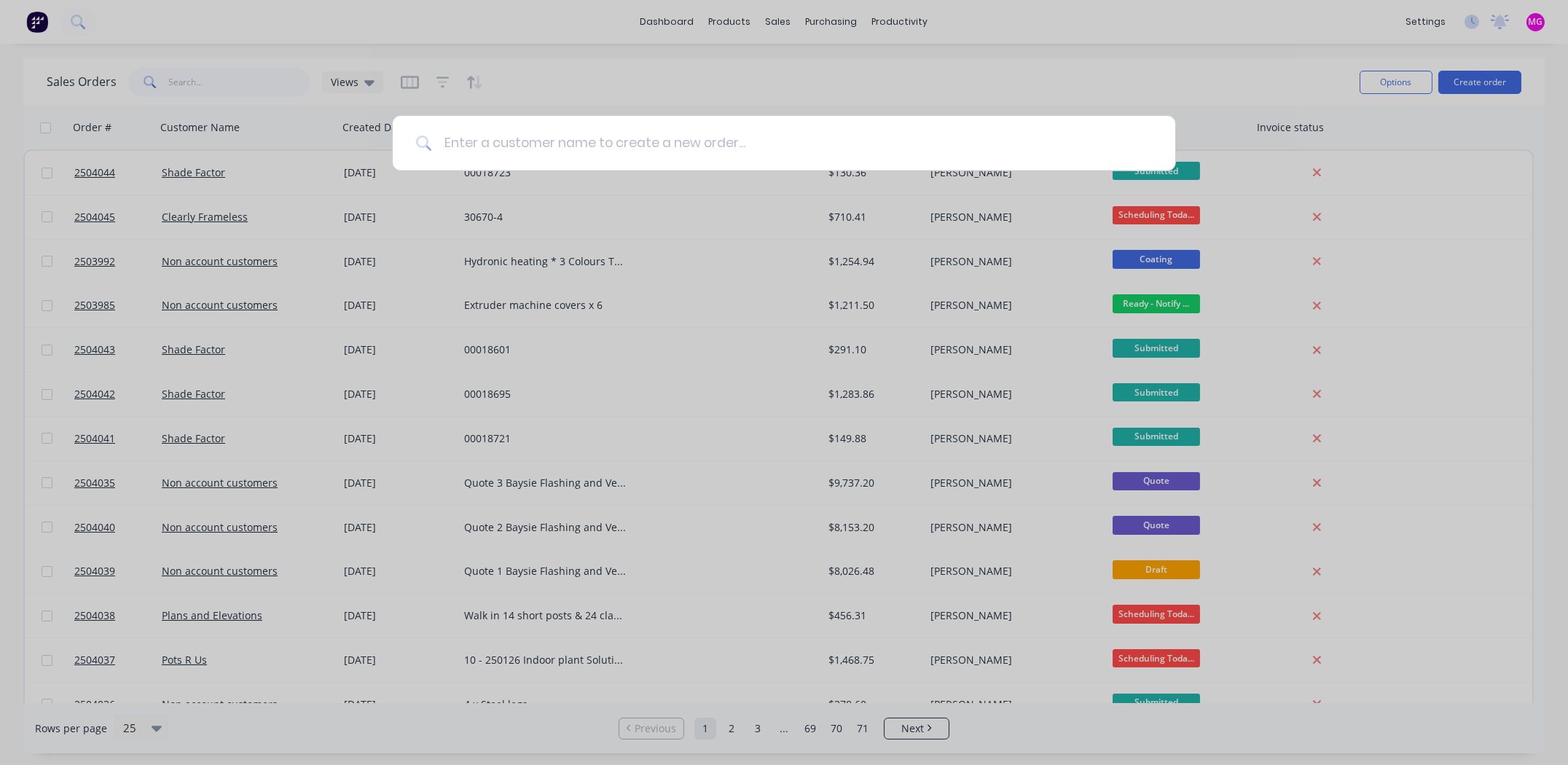
click at [566, 138] on input at bounding box center [791, 143] width 720 height 54
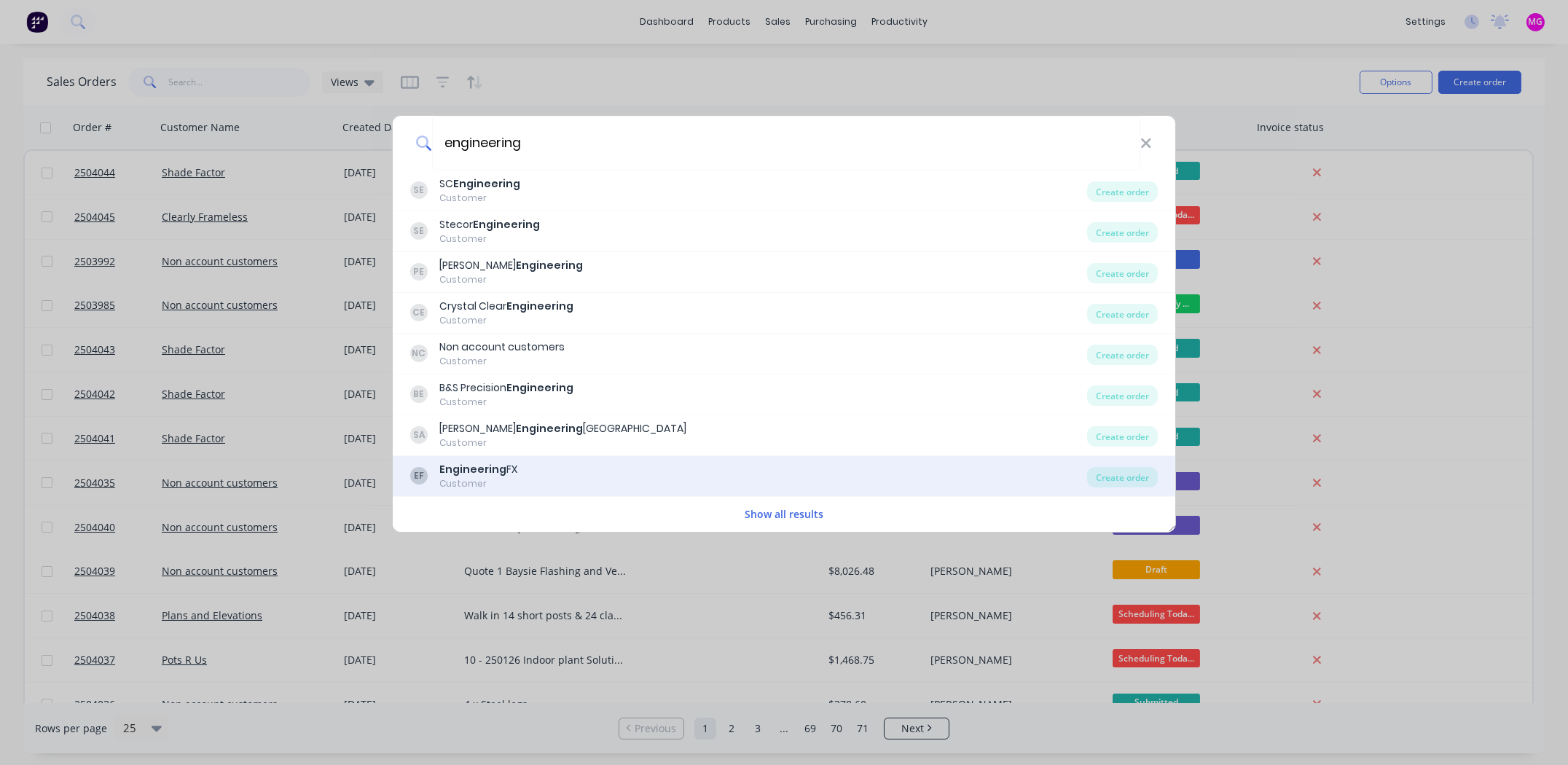
type input "engineering"
click at [463, 462] on b "Engineering" at bounding box center [472, 469] width 67 height 15
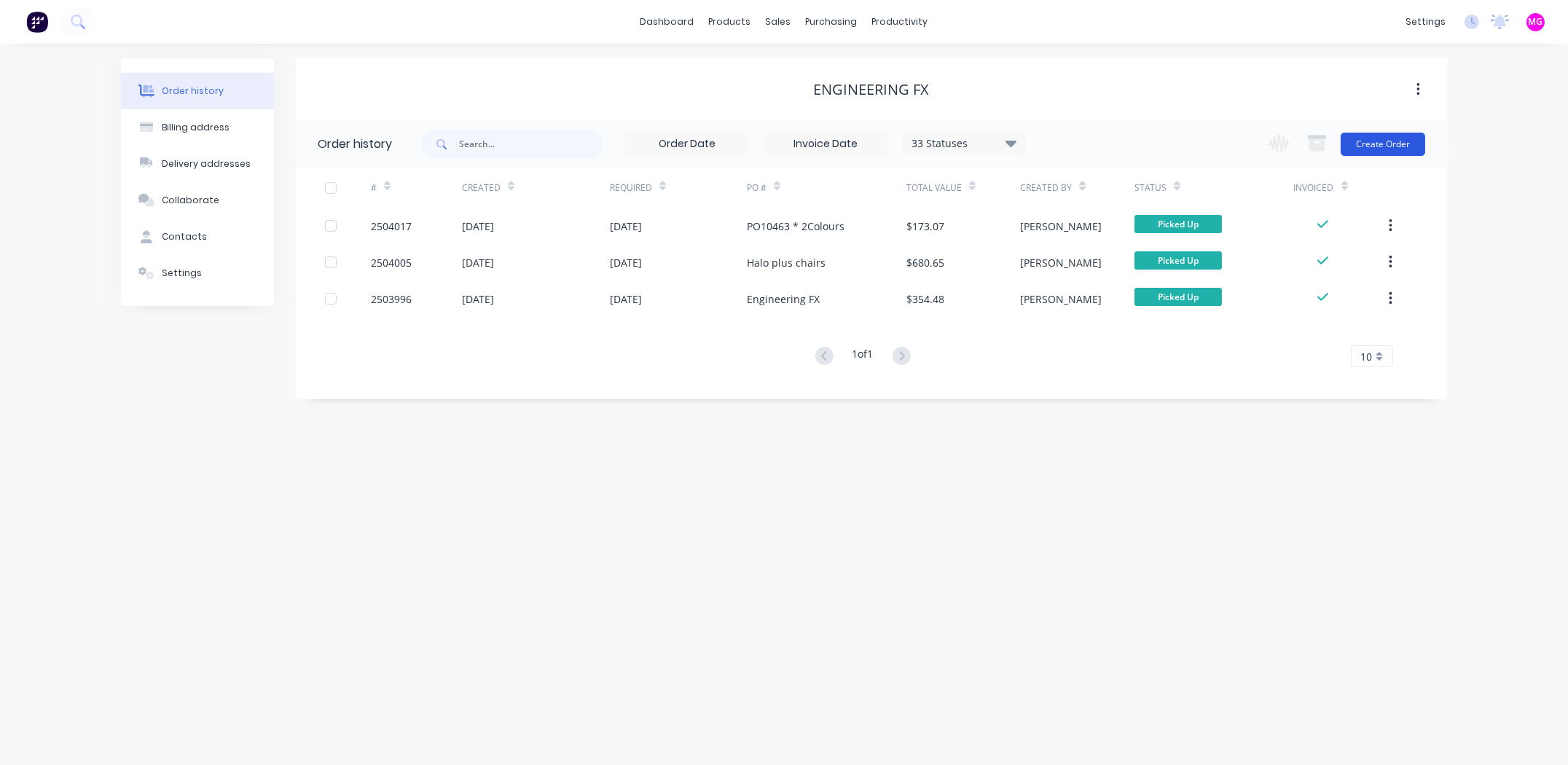
click at [1383, 141] on button "Create Order" at bounding box center [1383, 144] width 85 height 24
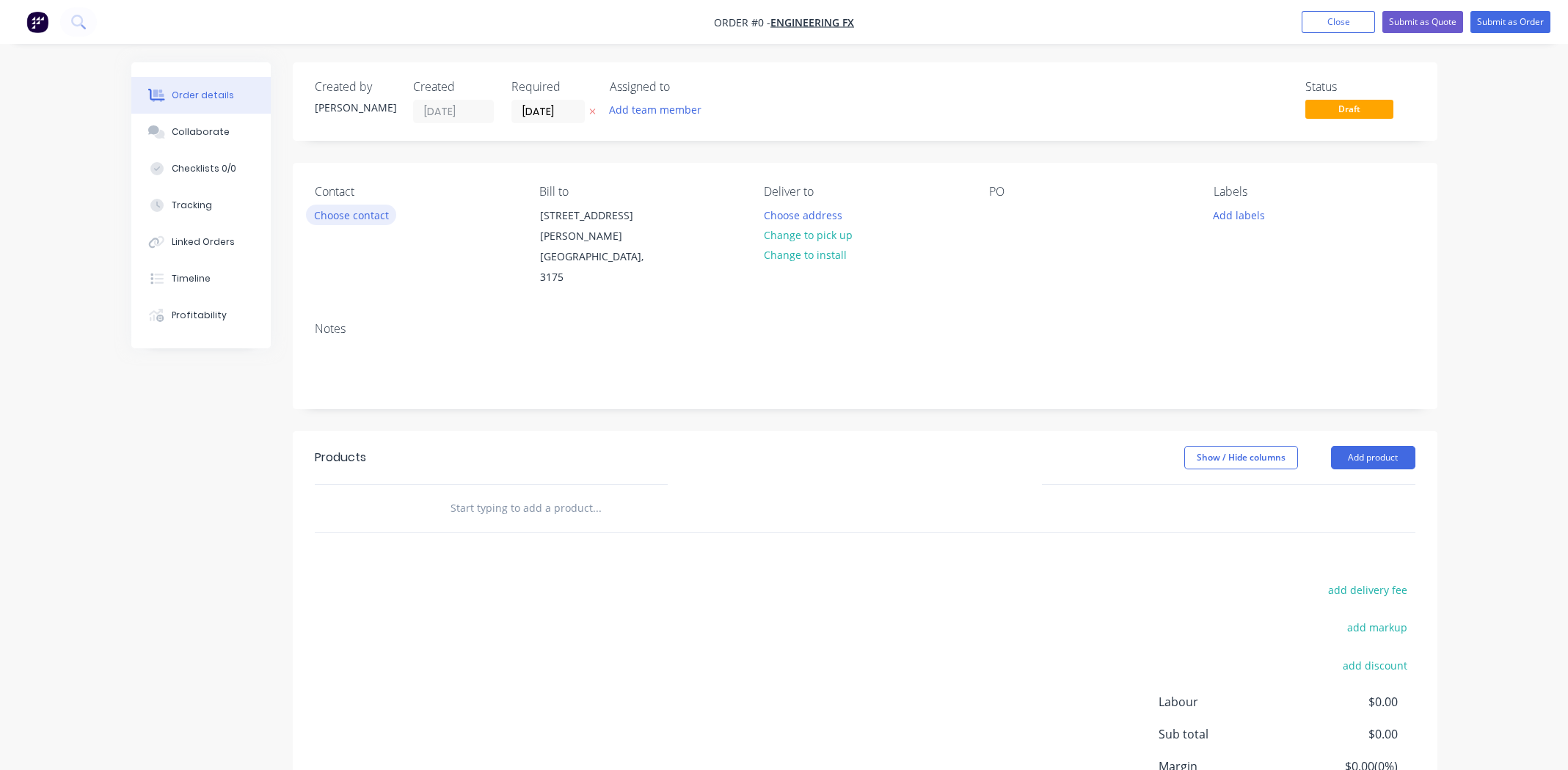
click at [344, 211] on button "Choose contact" at bounding box center [351, 214] width 90 height 20
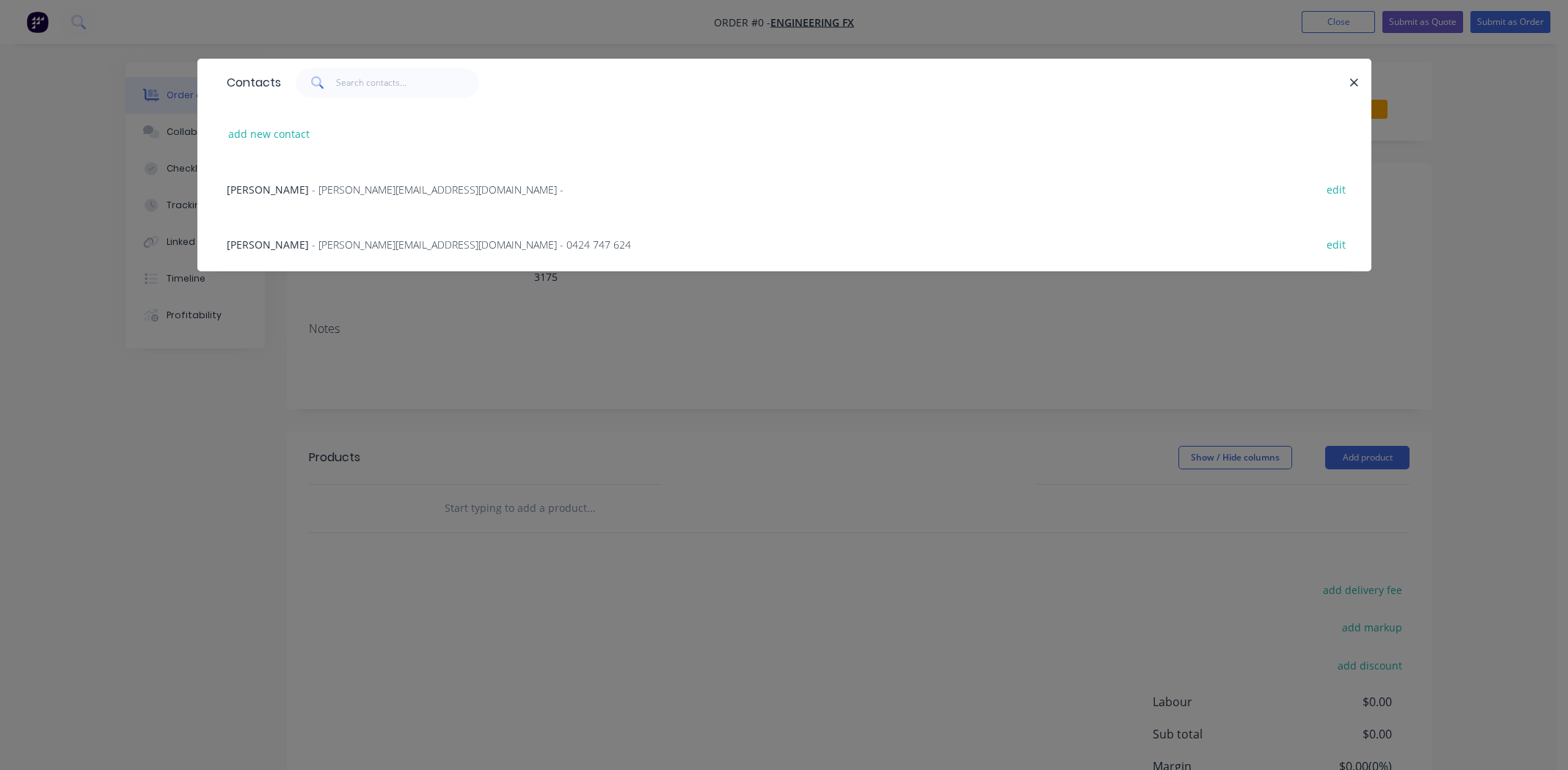
click at [243, 243] on span "[PERSON_NAME]" at bounding box center [267, 244] width 82 height 14
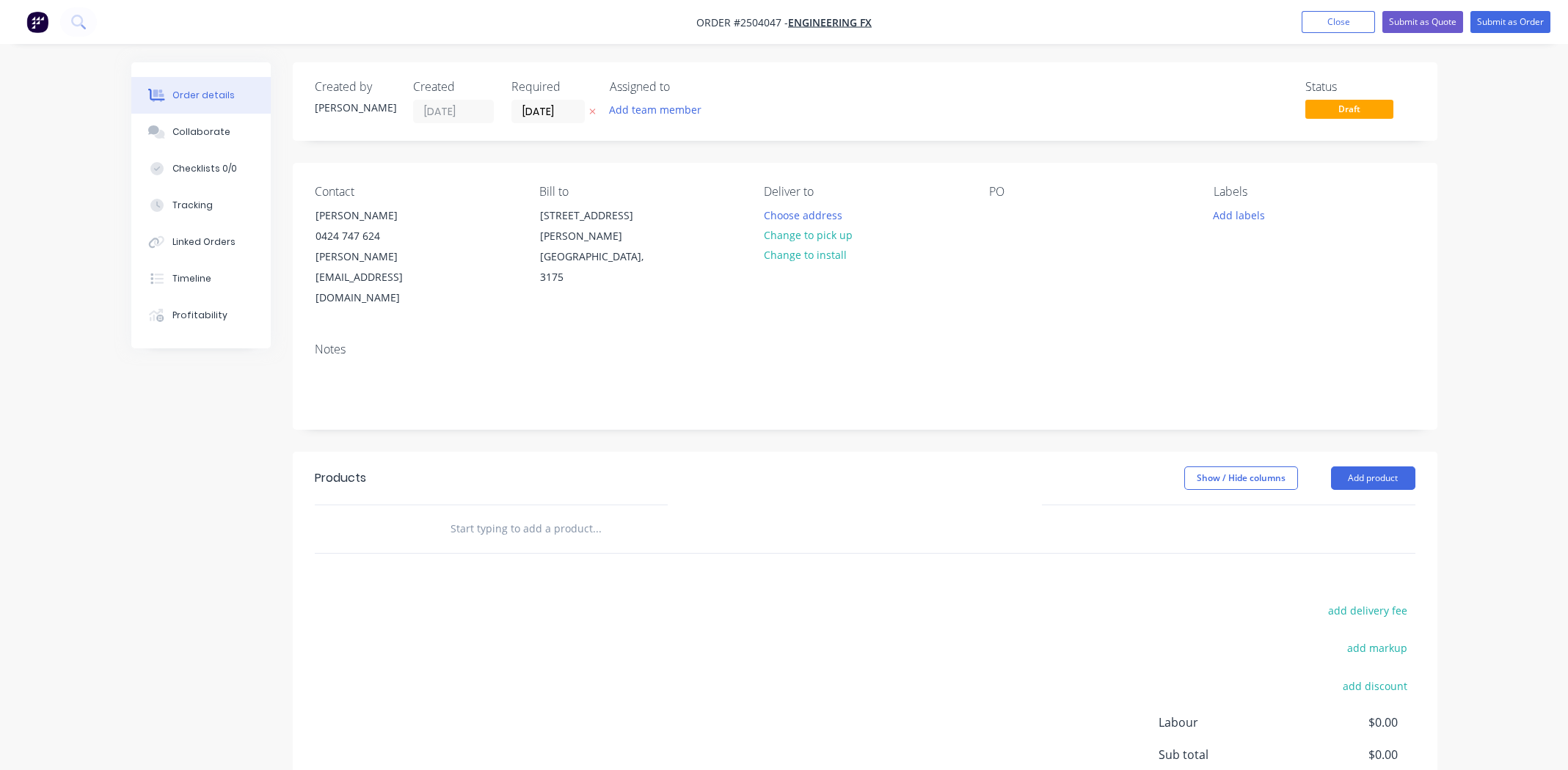
click at [826, 232] on button "Change to pick up" at bounding box center [807, 235] width 104 height 20
click at [1002, 222] on div at bounding box center [1001, 215] width 24 height 21
click at [15, 104] on div "Order details Collaborate Checklists 0/0 Tracking Linked Orders Timeline Profit…" at bounding box center [784, 463] width 1568 height 928
drag, startPoint x: 995, startPoint y: 216, endPoint x: 1007, endPoint y: 224, distance: 14.4
click at [995, 216] on div at bounding box center [1001, 215] width 24 height 21
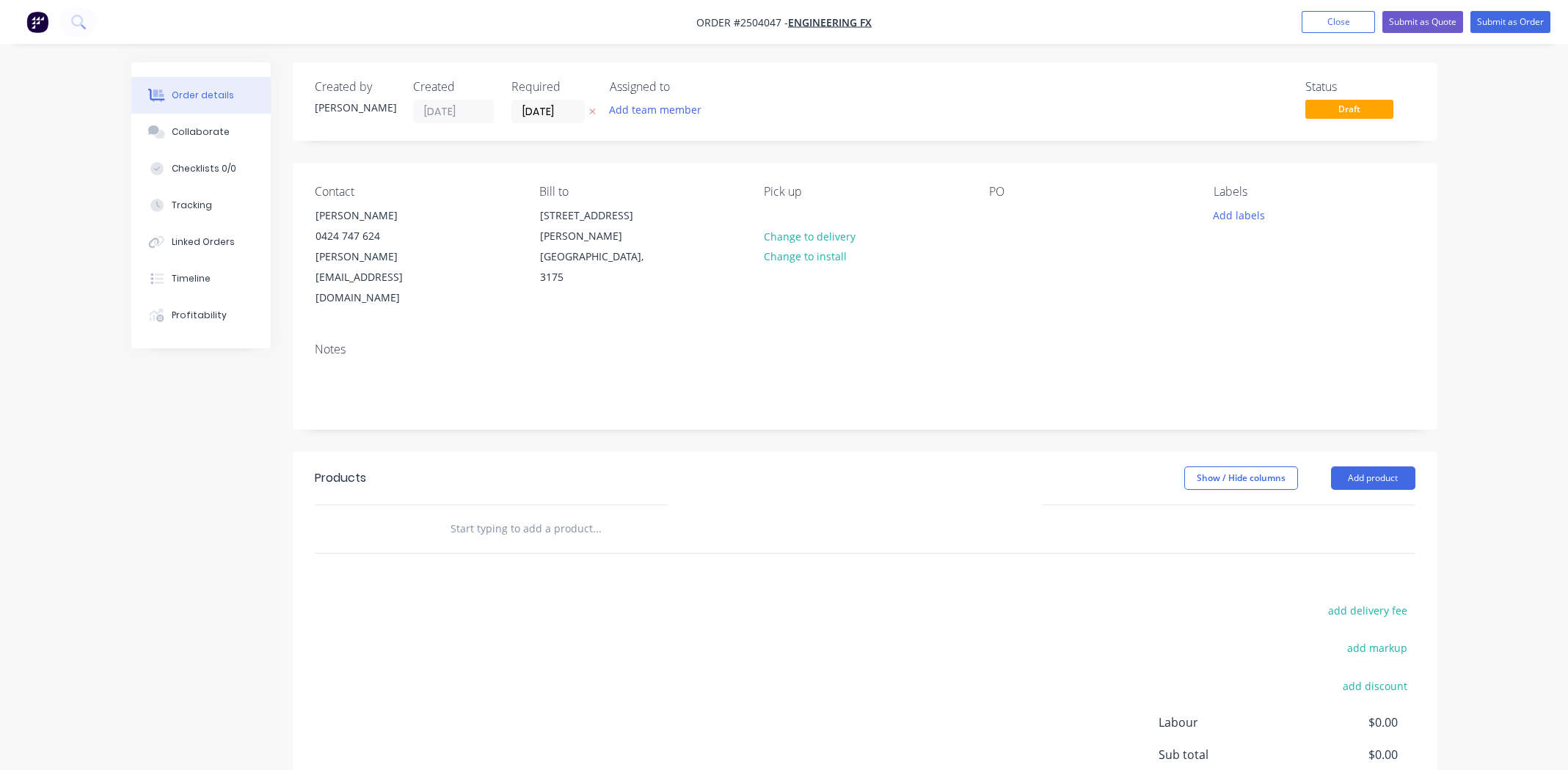
click at [66, 103] on div "Order details Collaborate Checklists 0/0 Tracking Linked Orders Timeline Profit…" at bounding box center [784, 463] width 1568 height 928
